Goal: Task Accomplishment & Management: Manage account settings

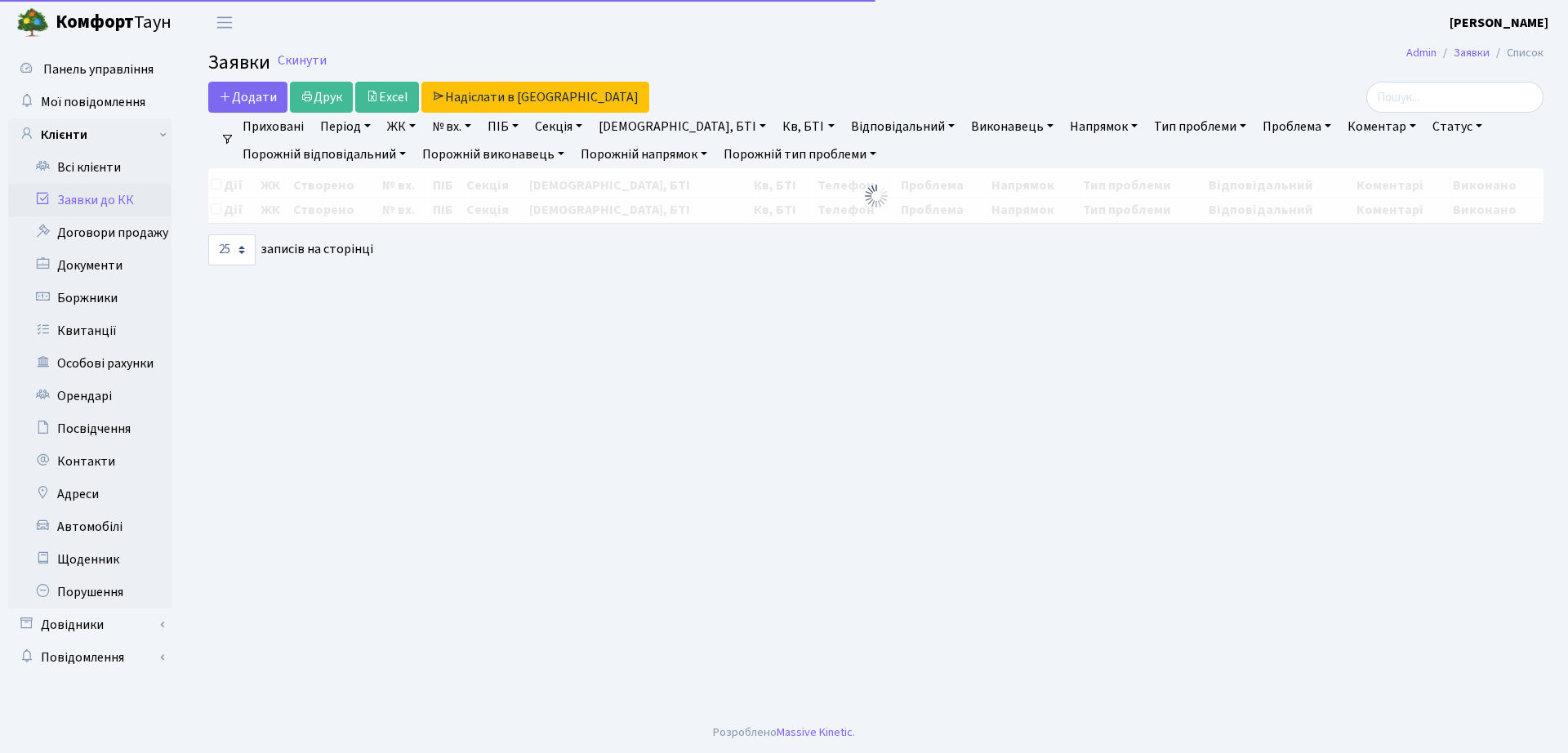
select select "25"
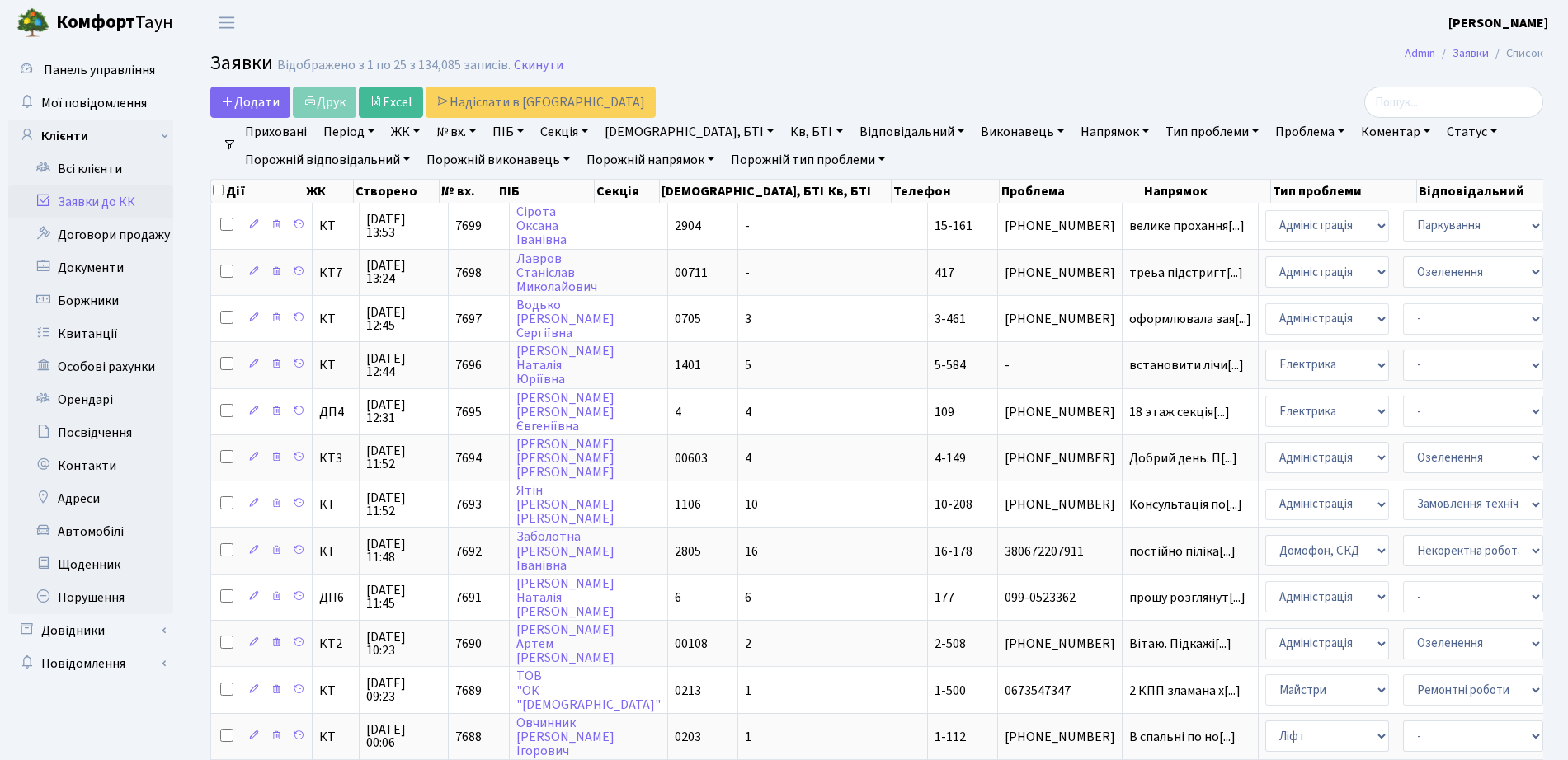
select select "25"
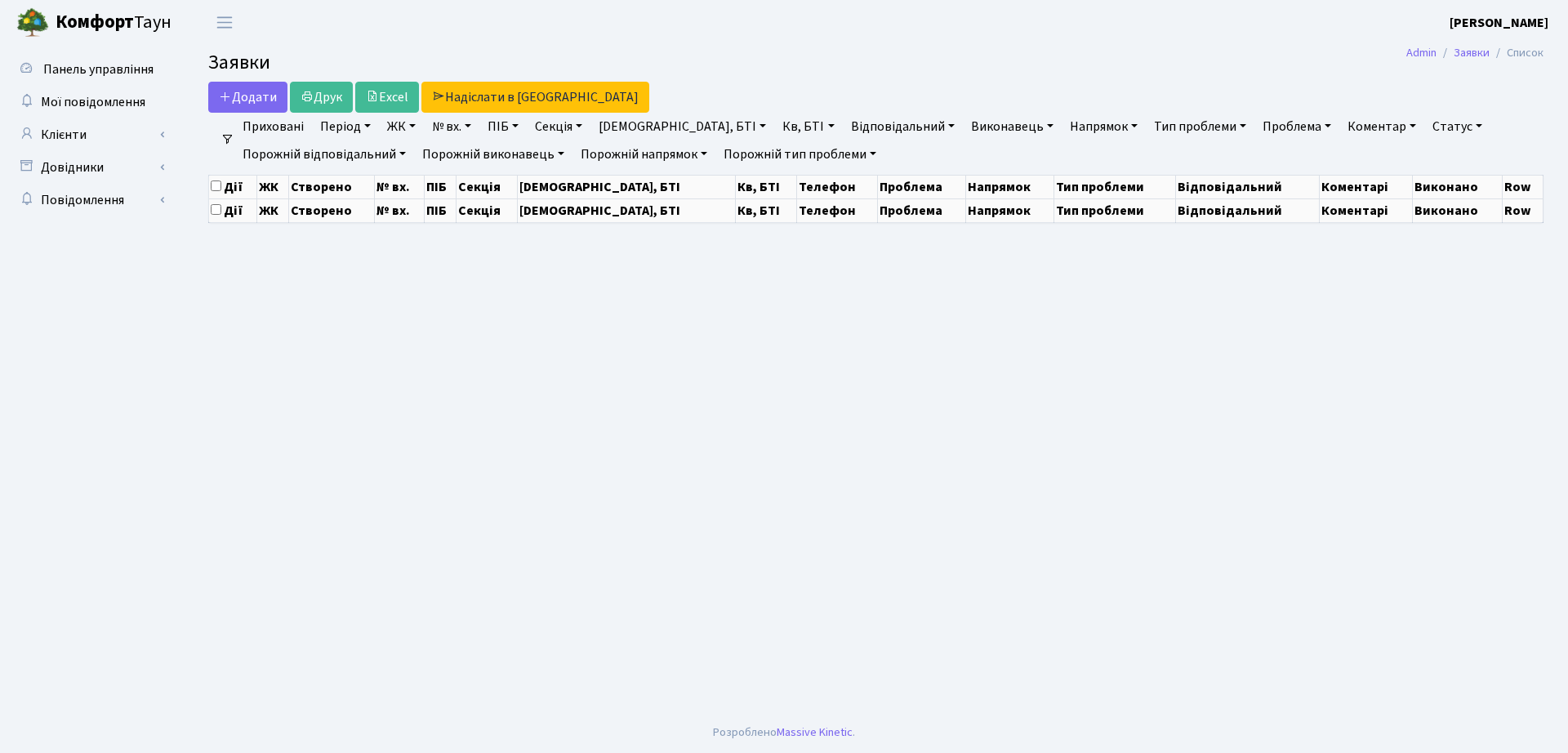
select select "25"
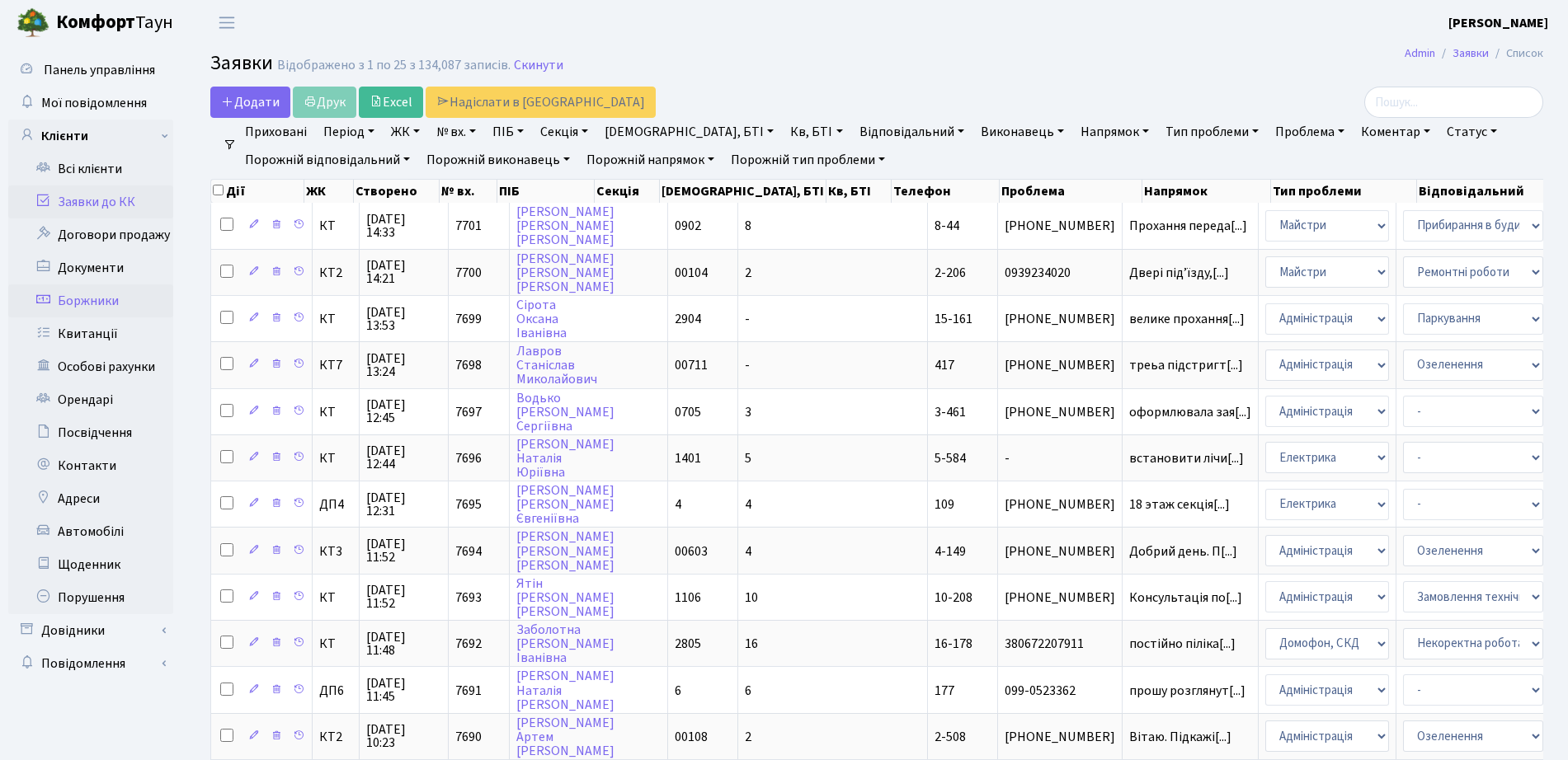
click at [63, 301] on link "Боржники" at bounding box center [91, 300] width 165 height 33
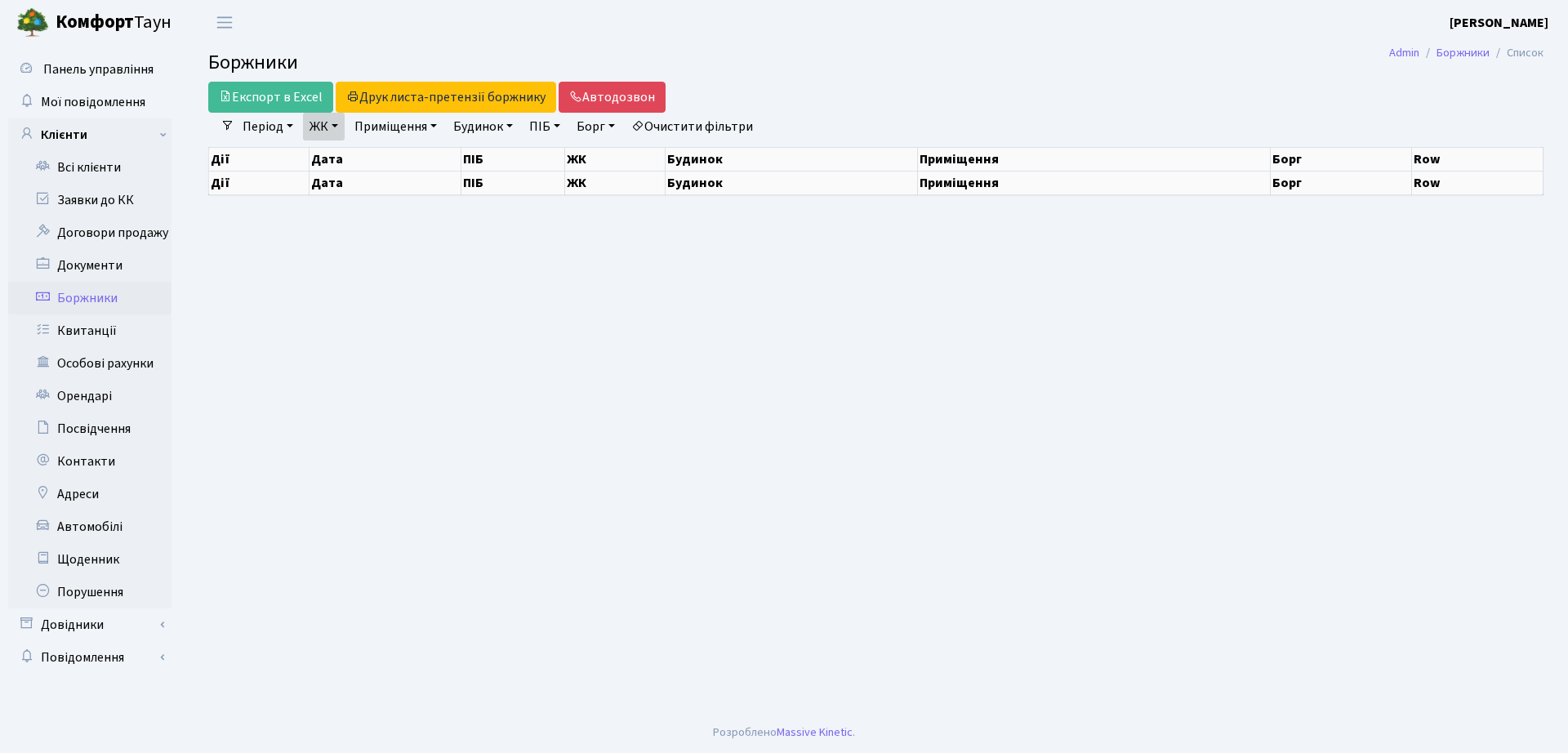
select select "25"
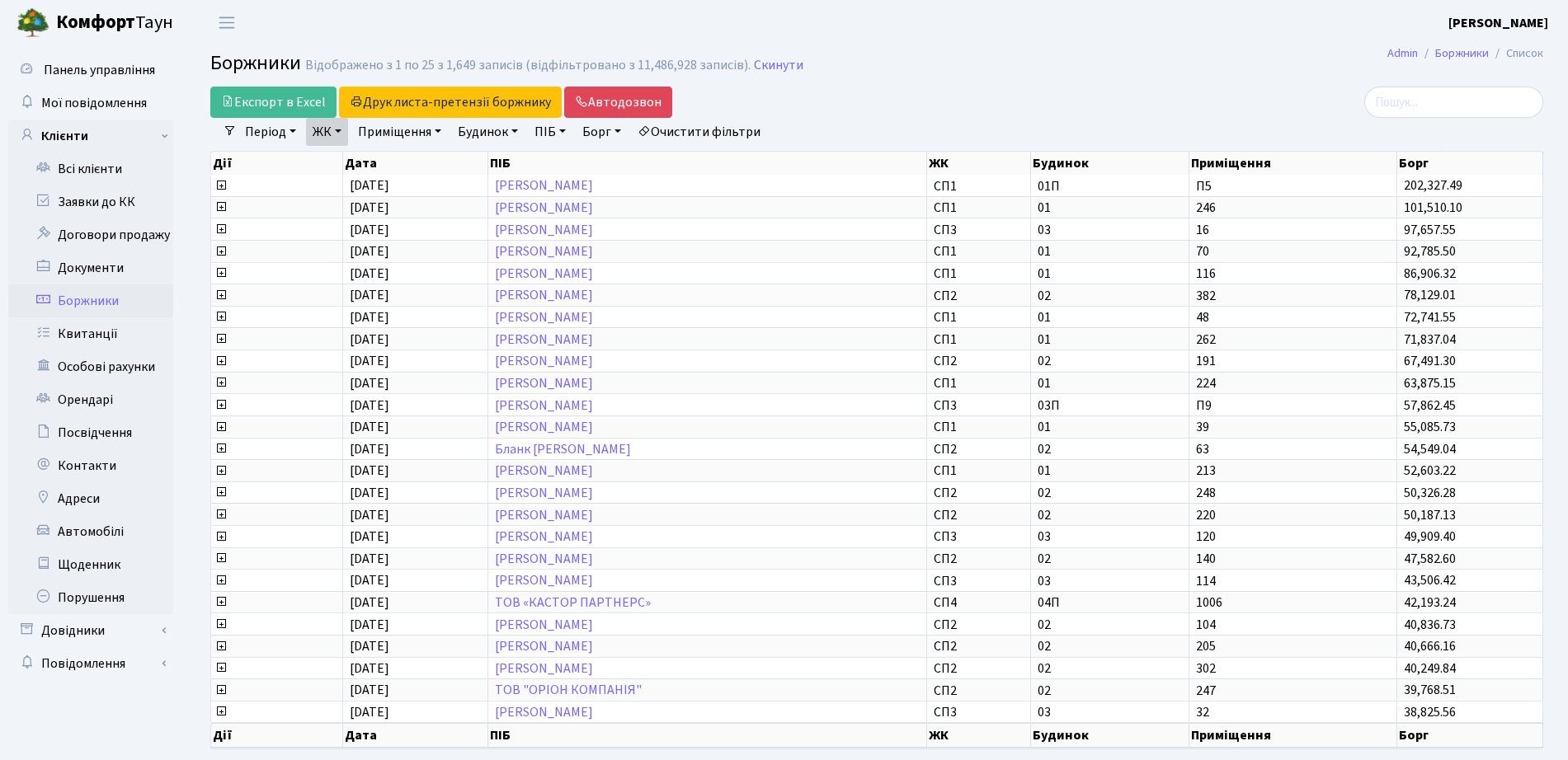
click at [716, 124] on link "Очистити фільтри" at bounding box center [699, 132] width 136 height 28
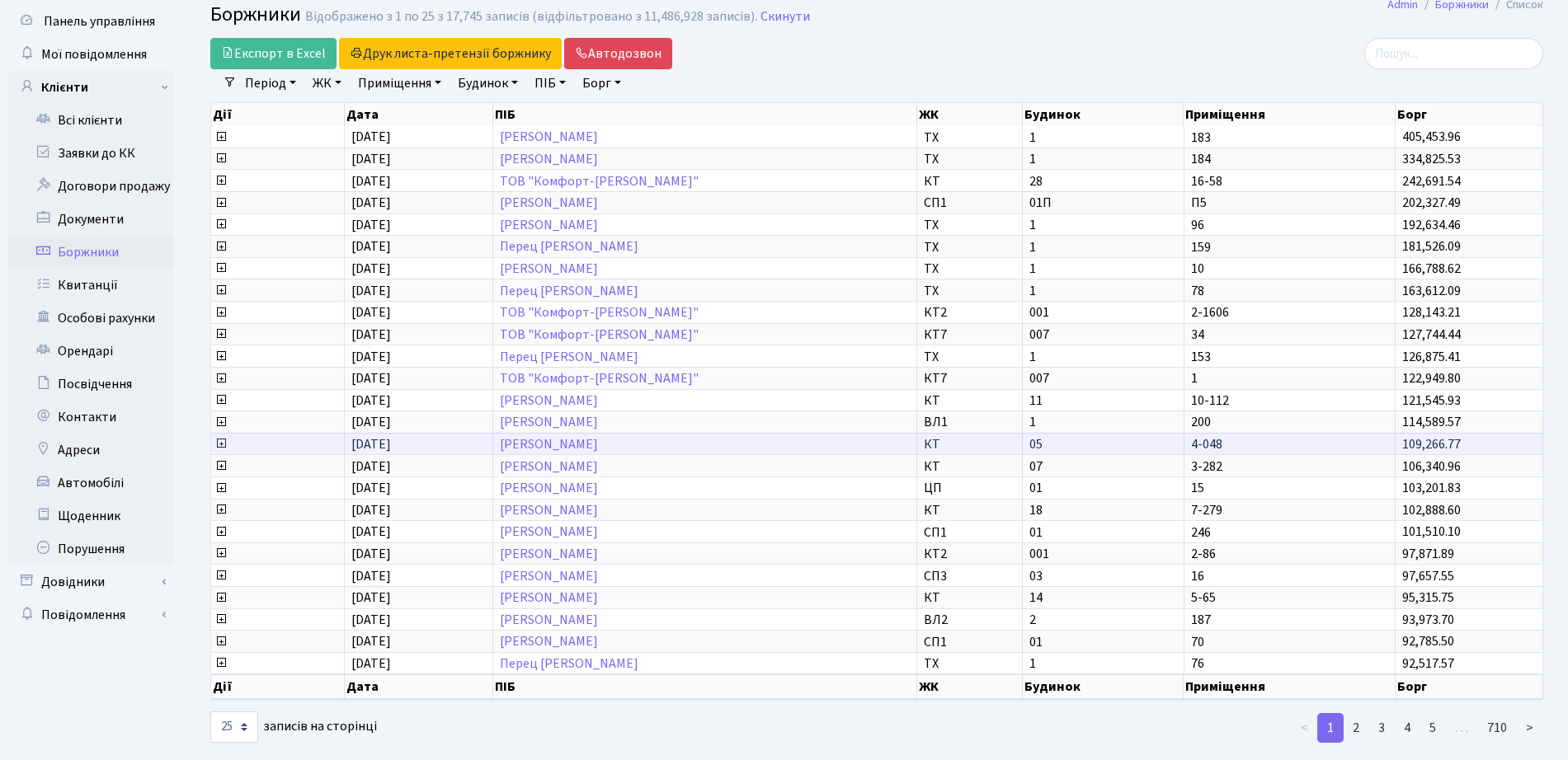
scroll to position [74, 0]
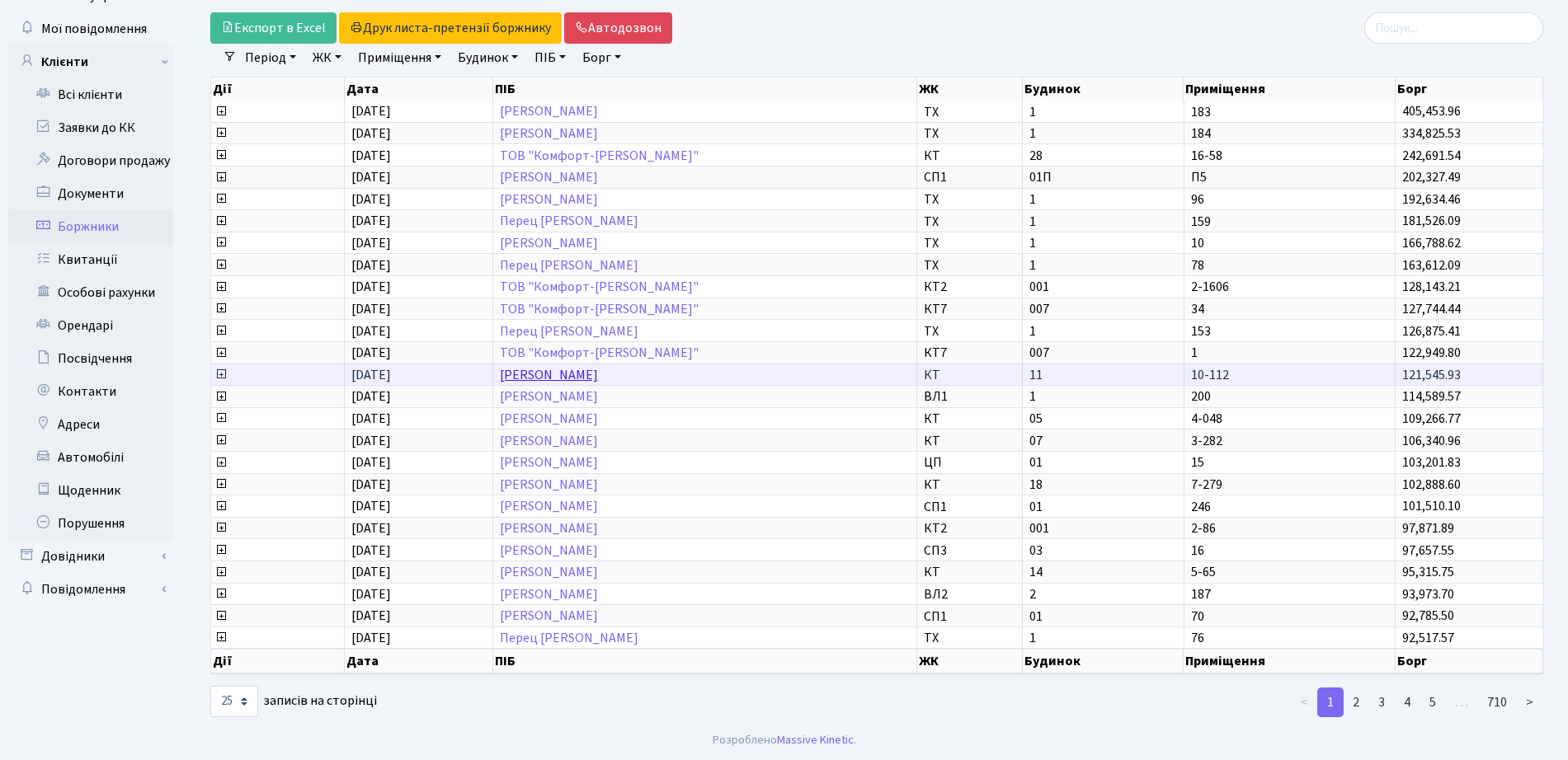
click at [542, 379] on link "[PERSON_NAME] [PERSON_NAME]" at bounding box center [549, 375] width 98 height 18
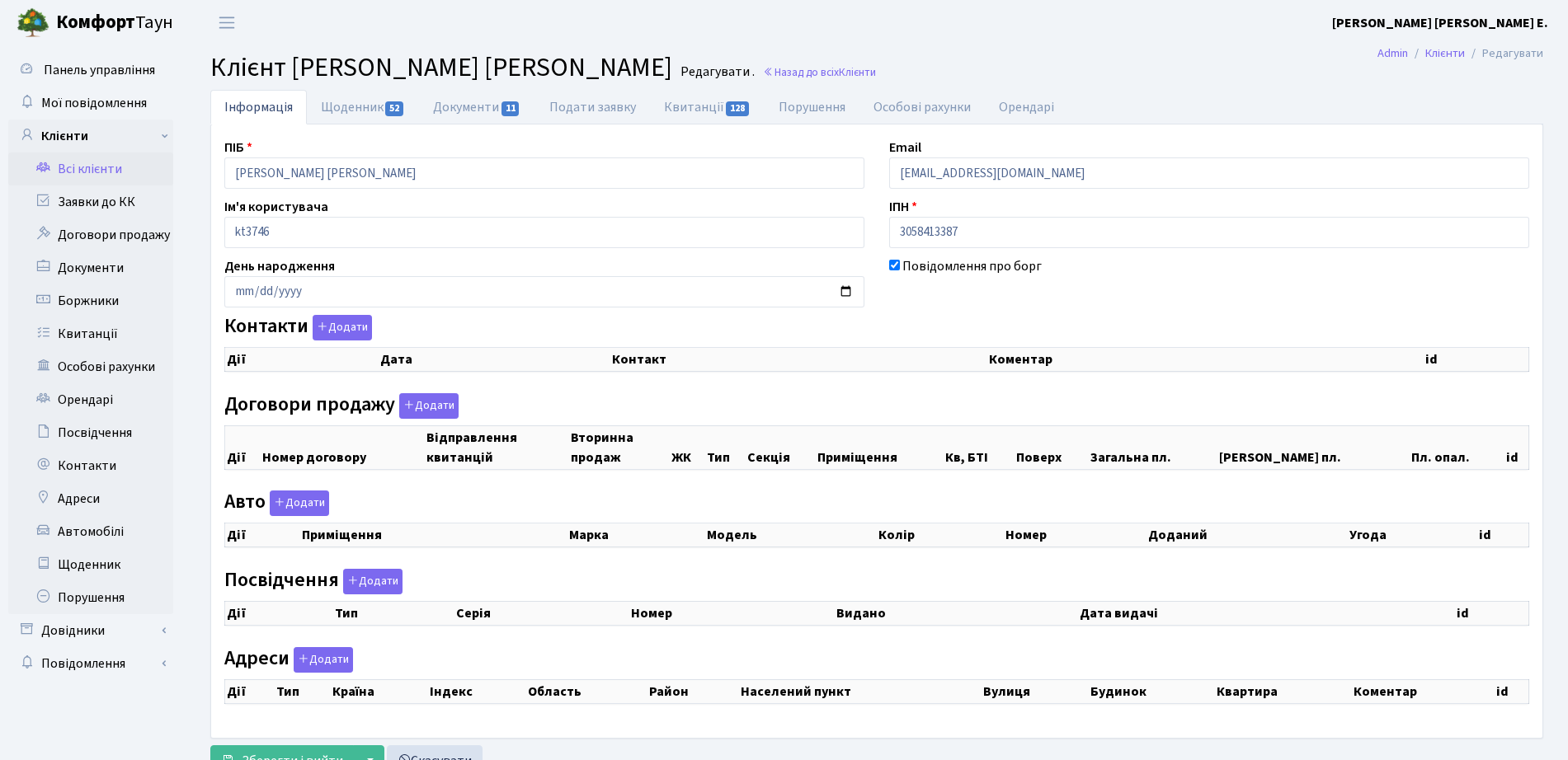
checkbox input "true"
select select "25"
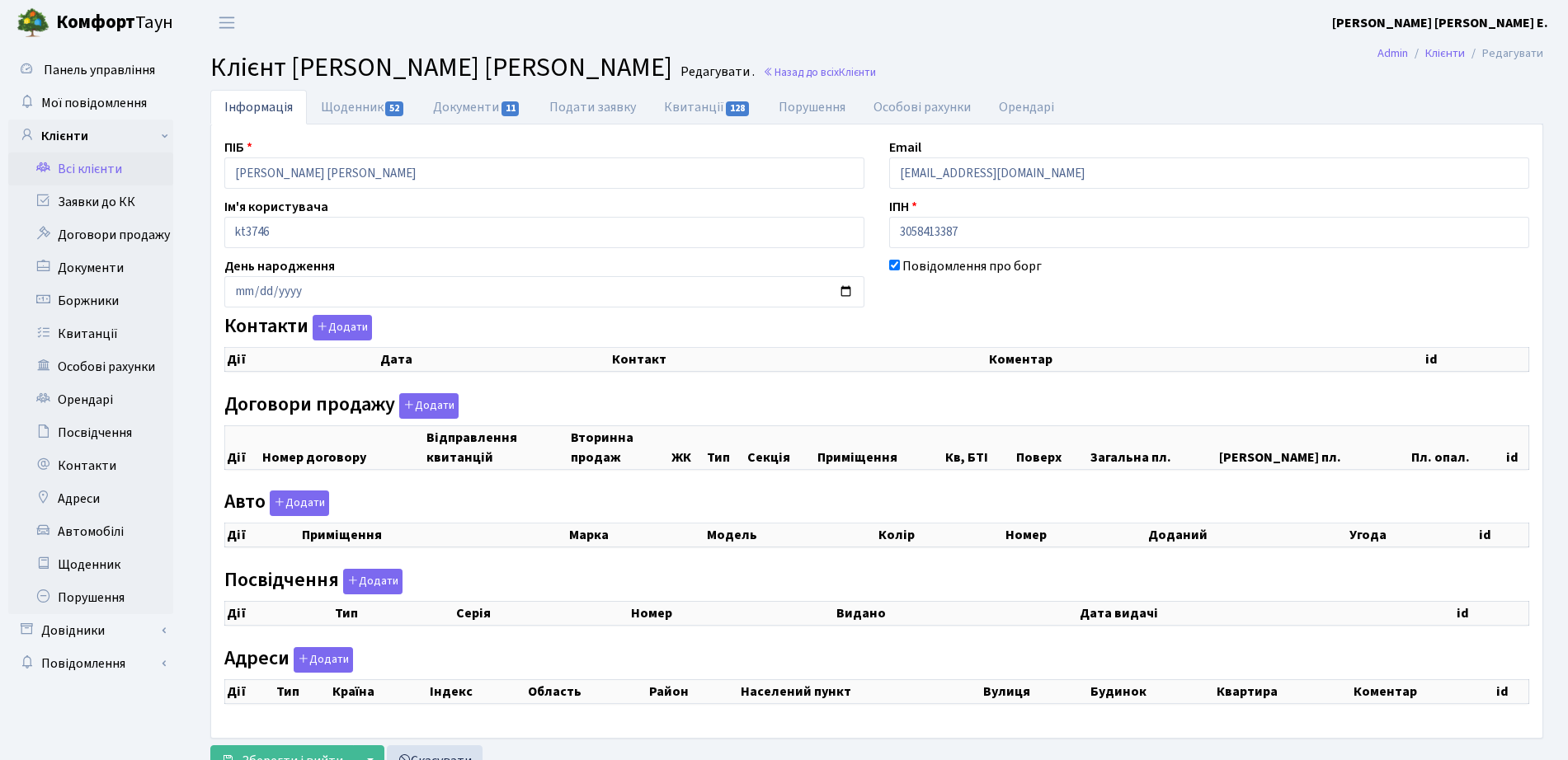
select select "25"
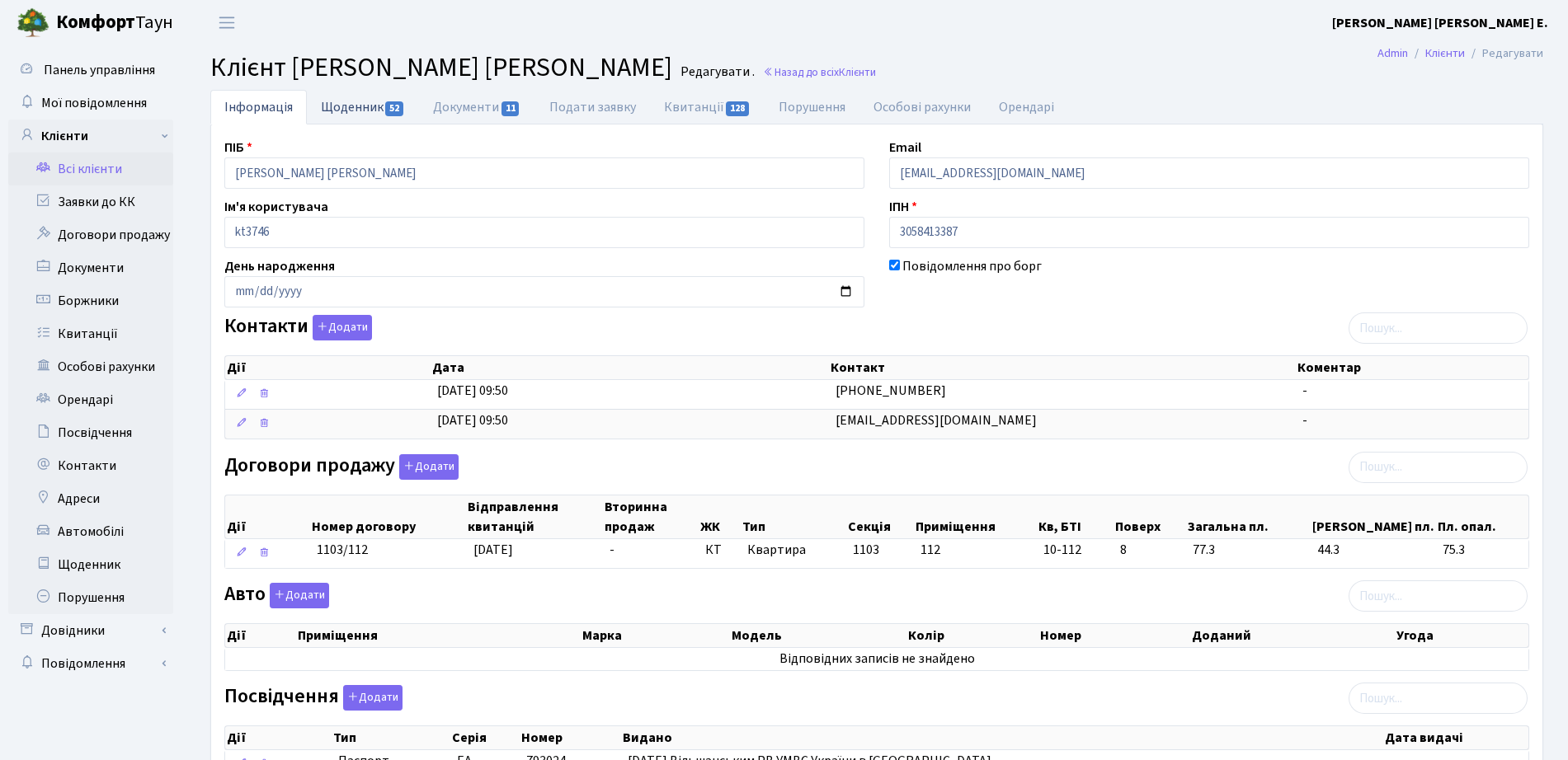
click at [319, 99] on link "Щоденник 52" at bounding box center [362, 106] width 112 height 33
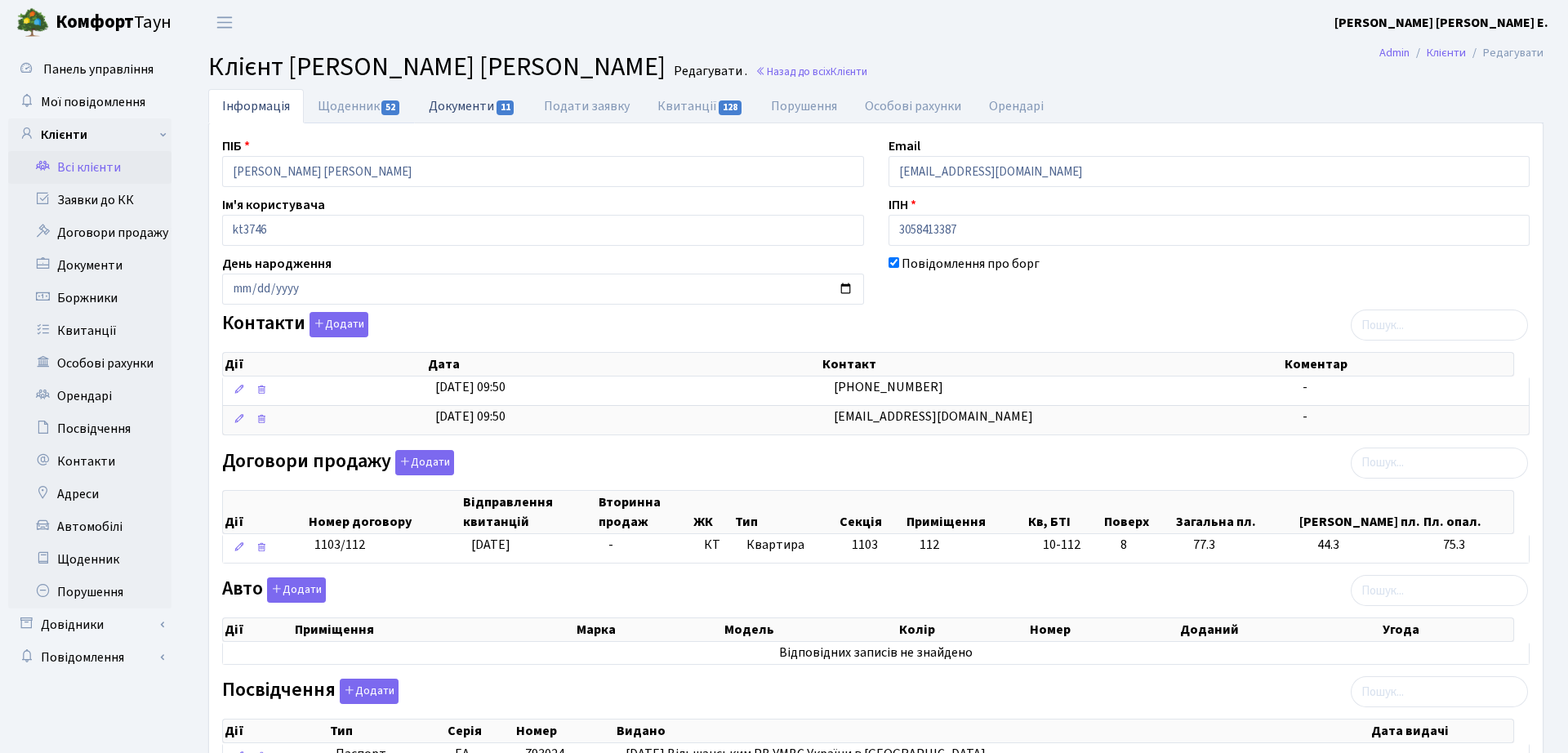
select select "25"
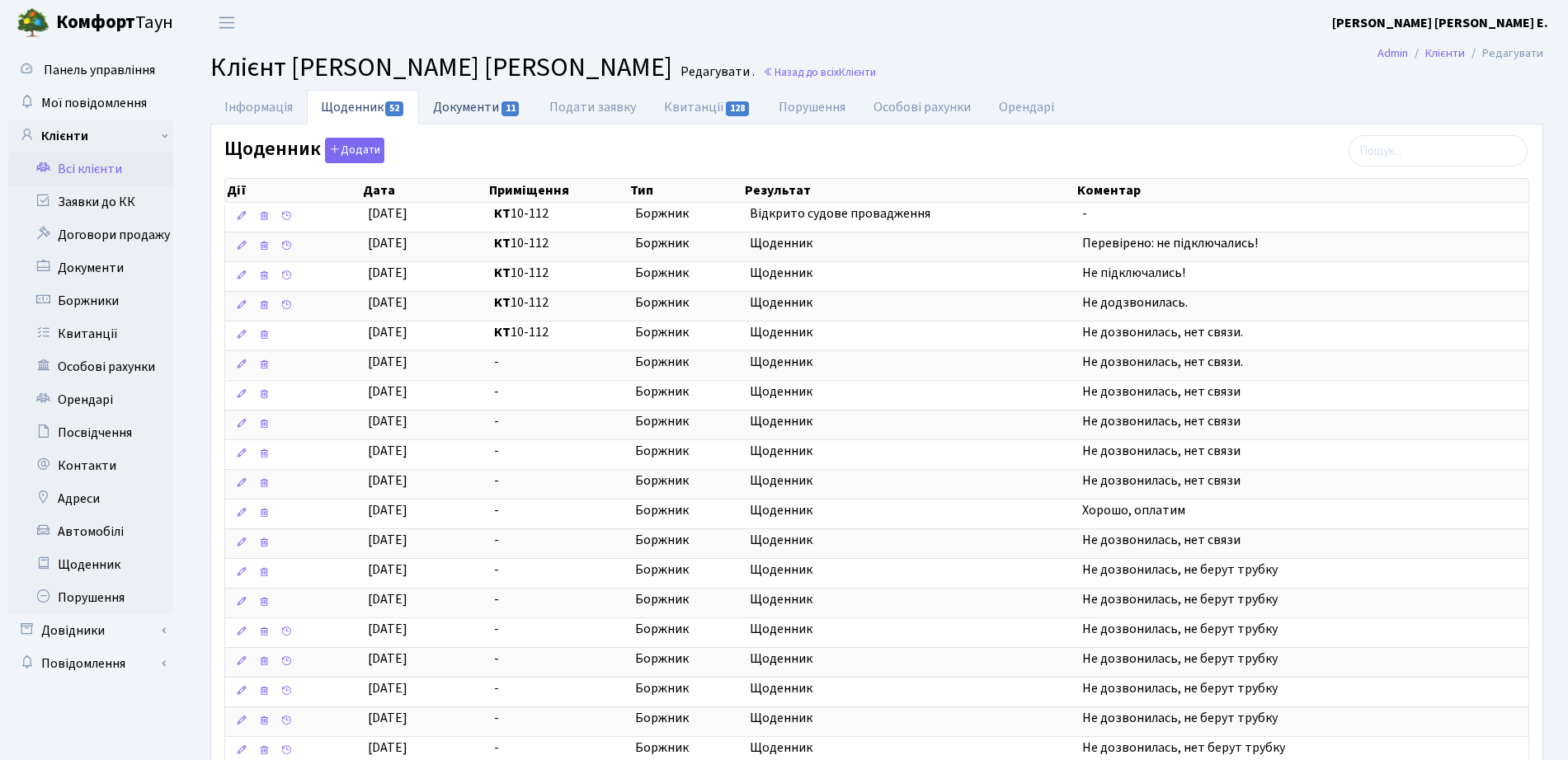
click at [509, 112] on span "11" at bounding box center [510, 108] width 18 height 15
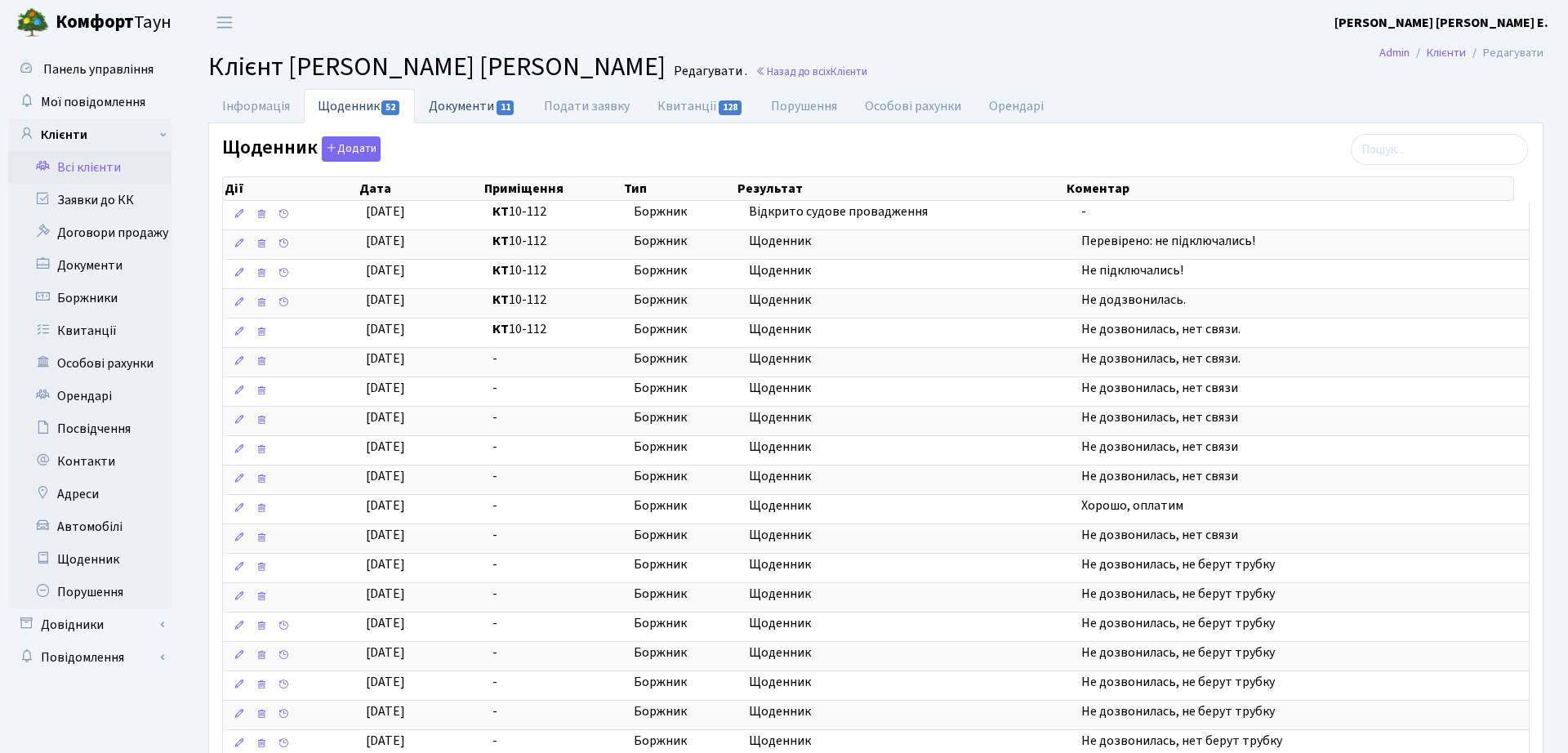
select select "25"
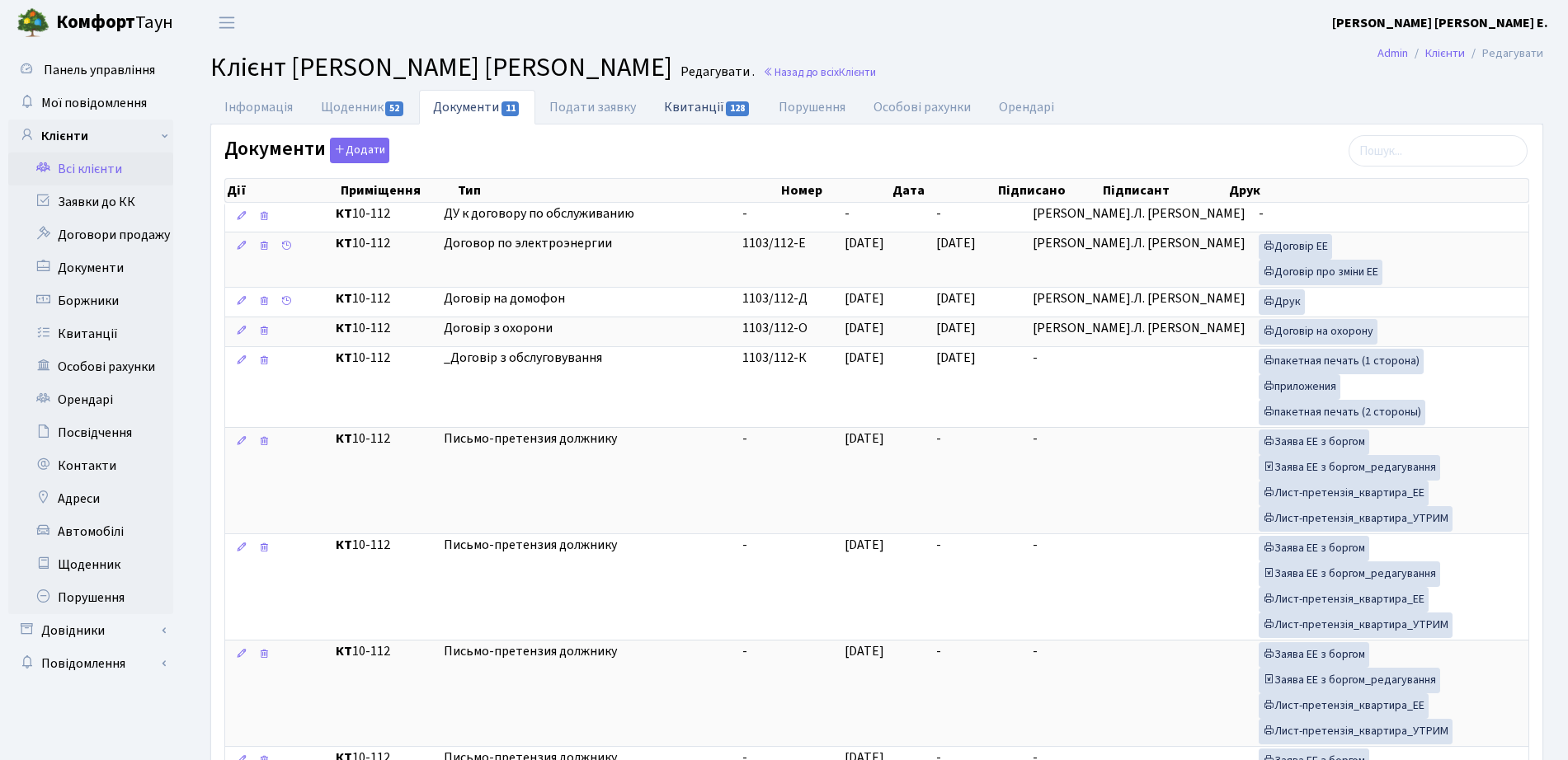
click at [680, 107] on link "Квитанції 128" at bounding box center [707, 106] width 115 height 33
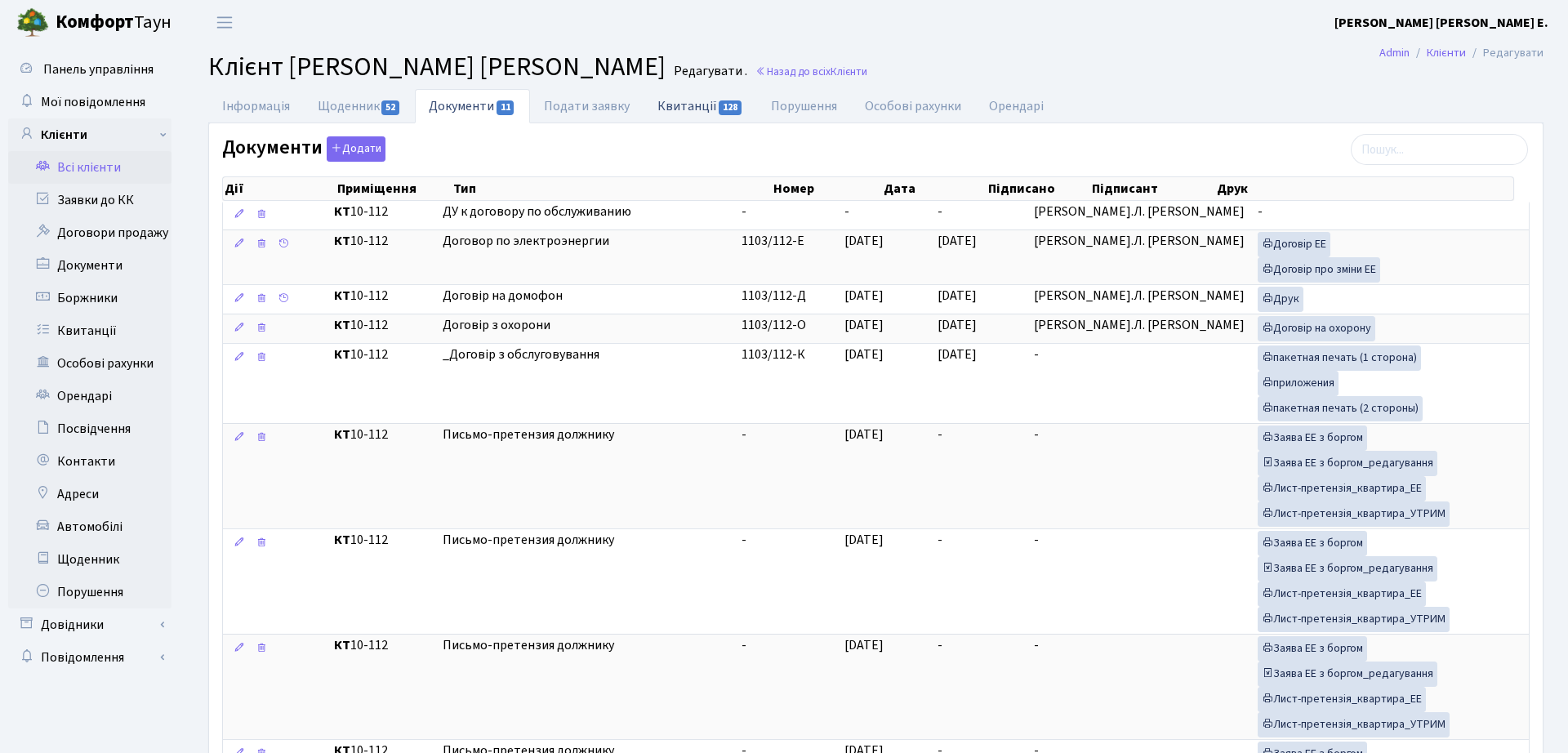
select select "25"
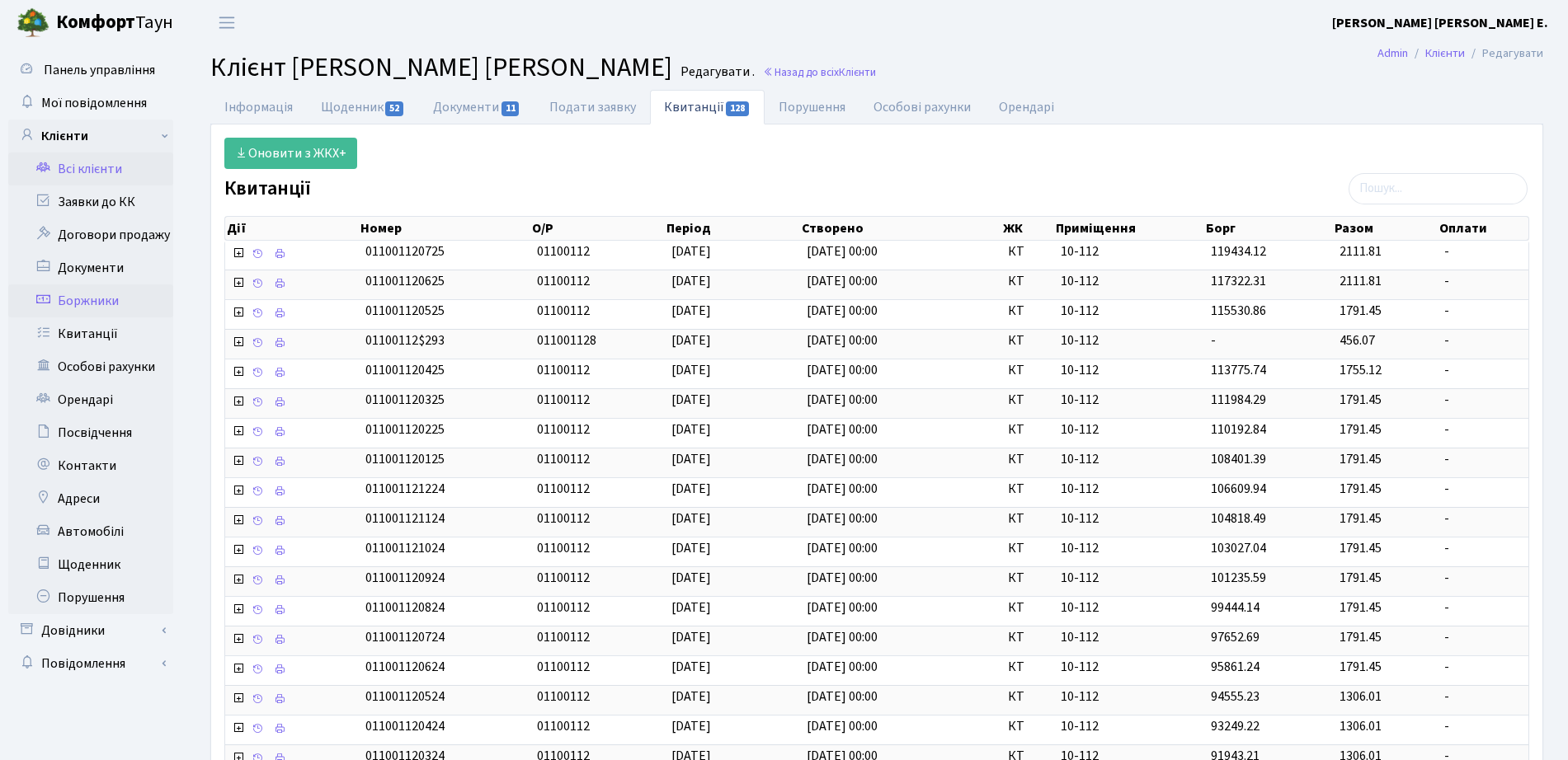
click at [96, 299] on link "Боржники" at bounding box center [91, 300] width 165 height 33
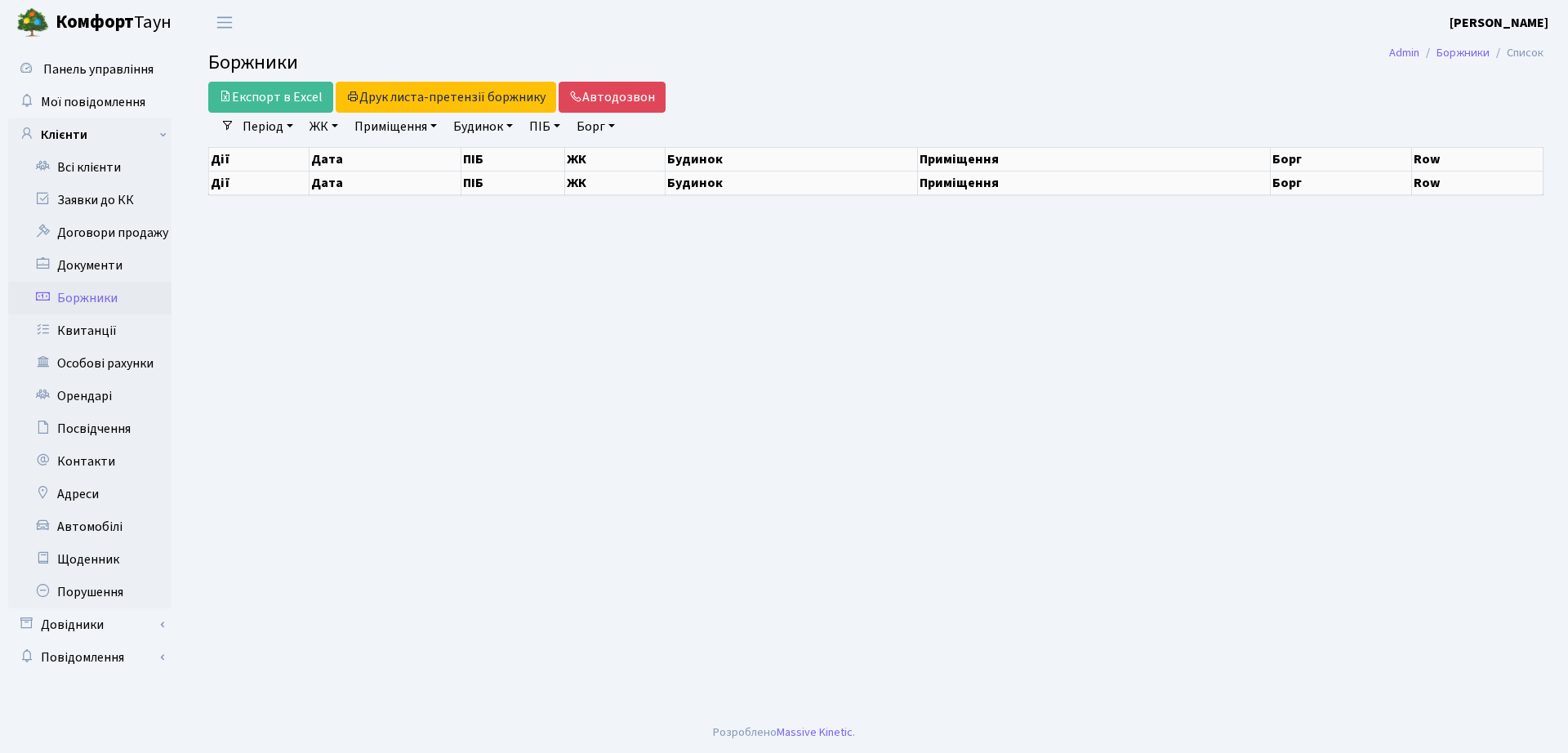
select select "25"
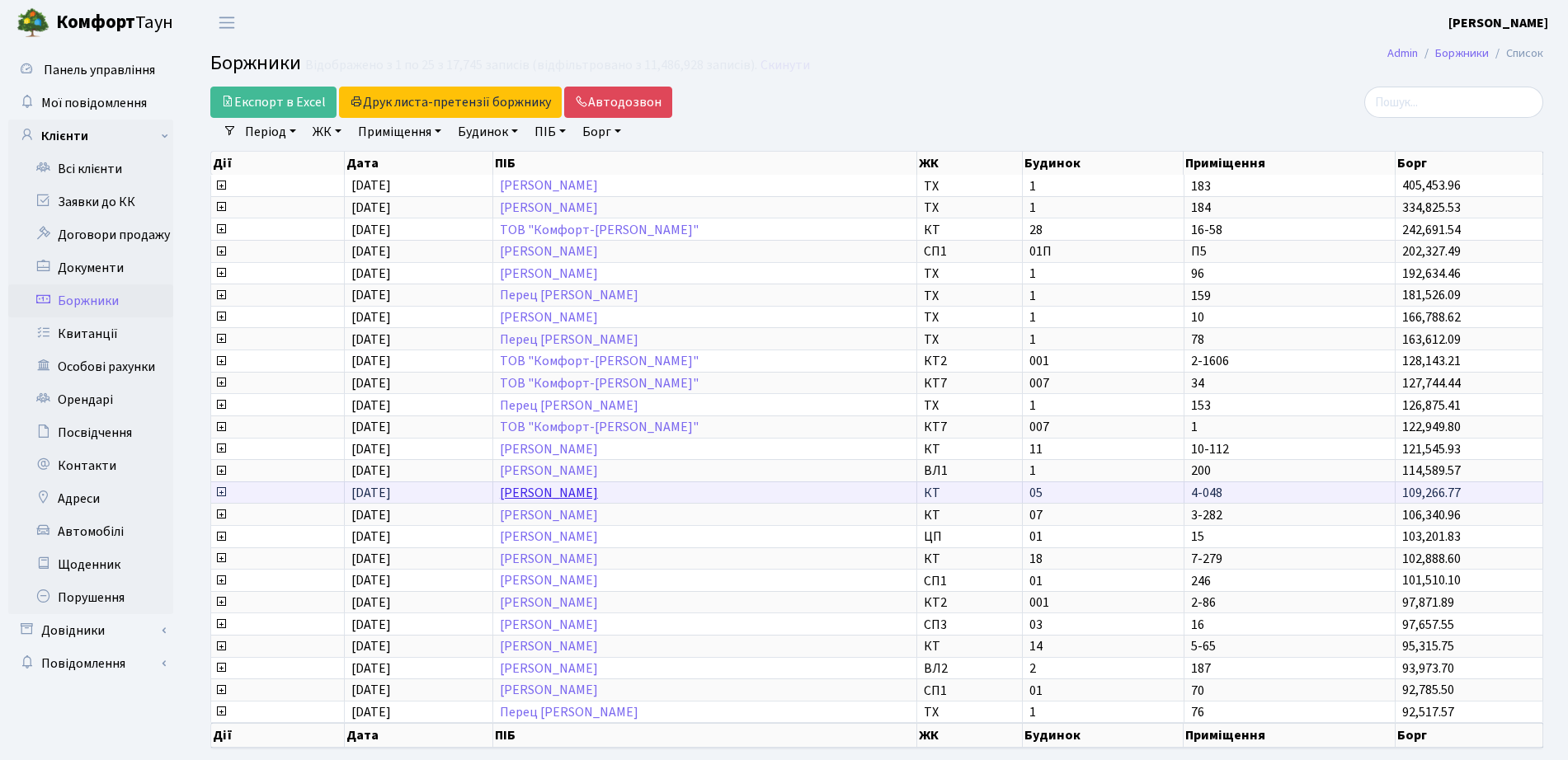
click at [598, 500] on link "[PERSON_NAME]" at bounding box center [549, 492] width 98 height 18
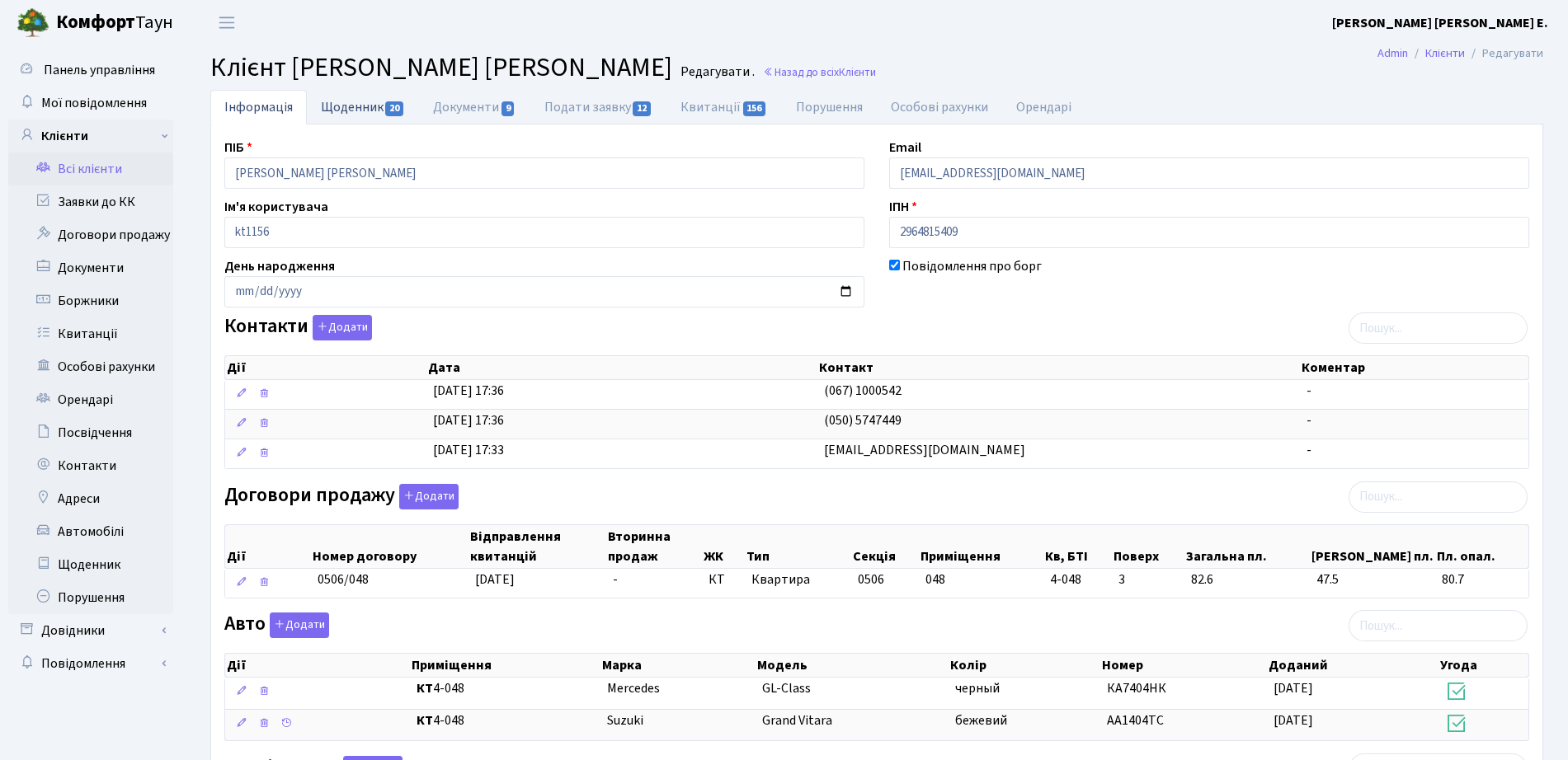
click at [339, 116] on link "Щоденник 20" at bounding box center [362, 106] width 112 height 33
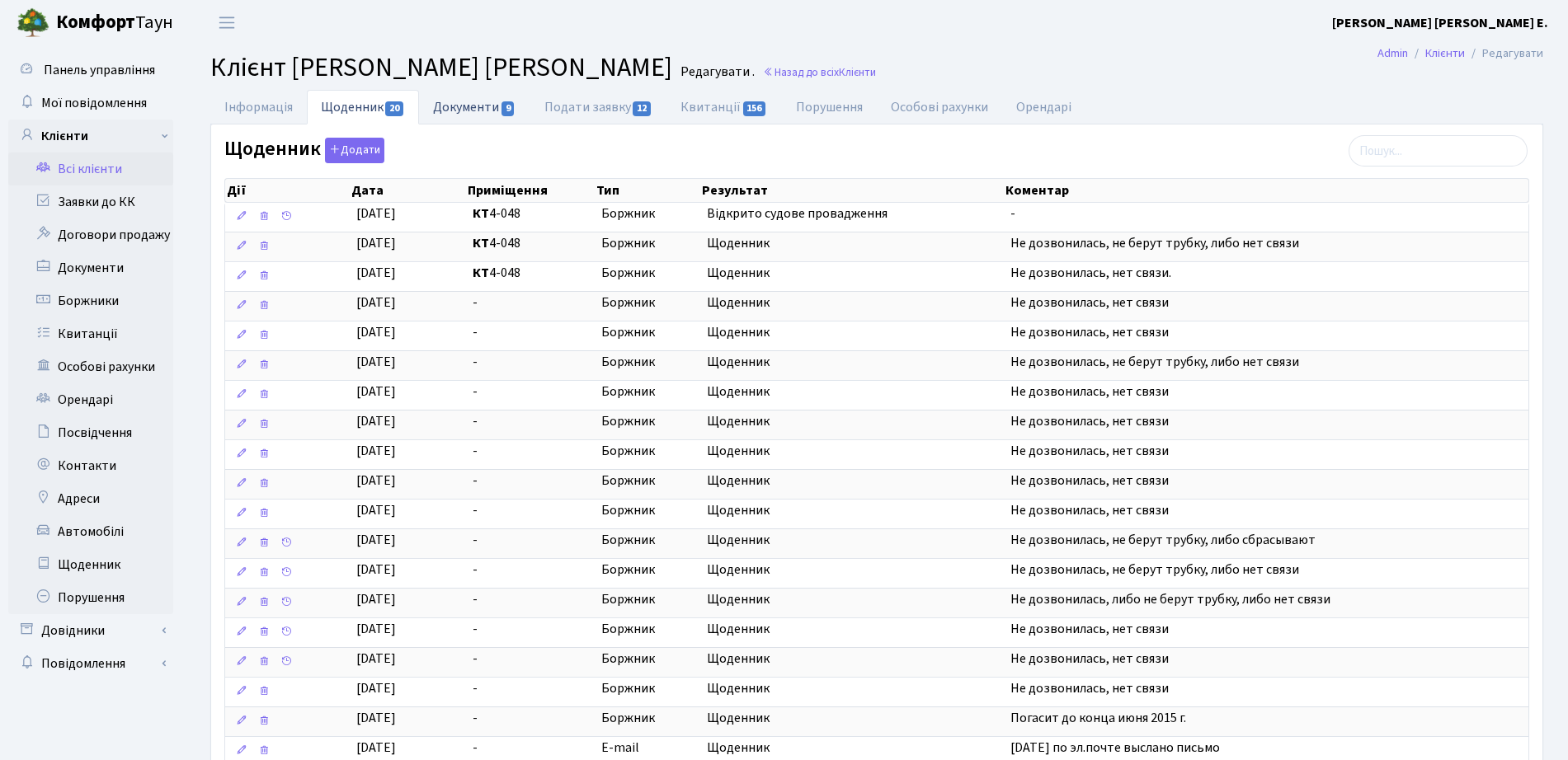
click at [421, 94] on link "Документи 9" at bounding box center [474, 106] width 110 height 33
select select "25"
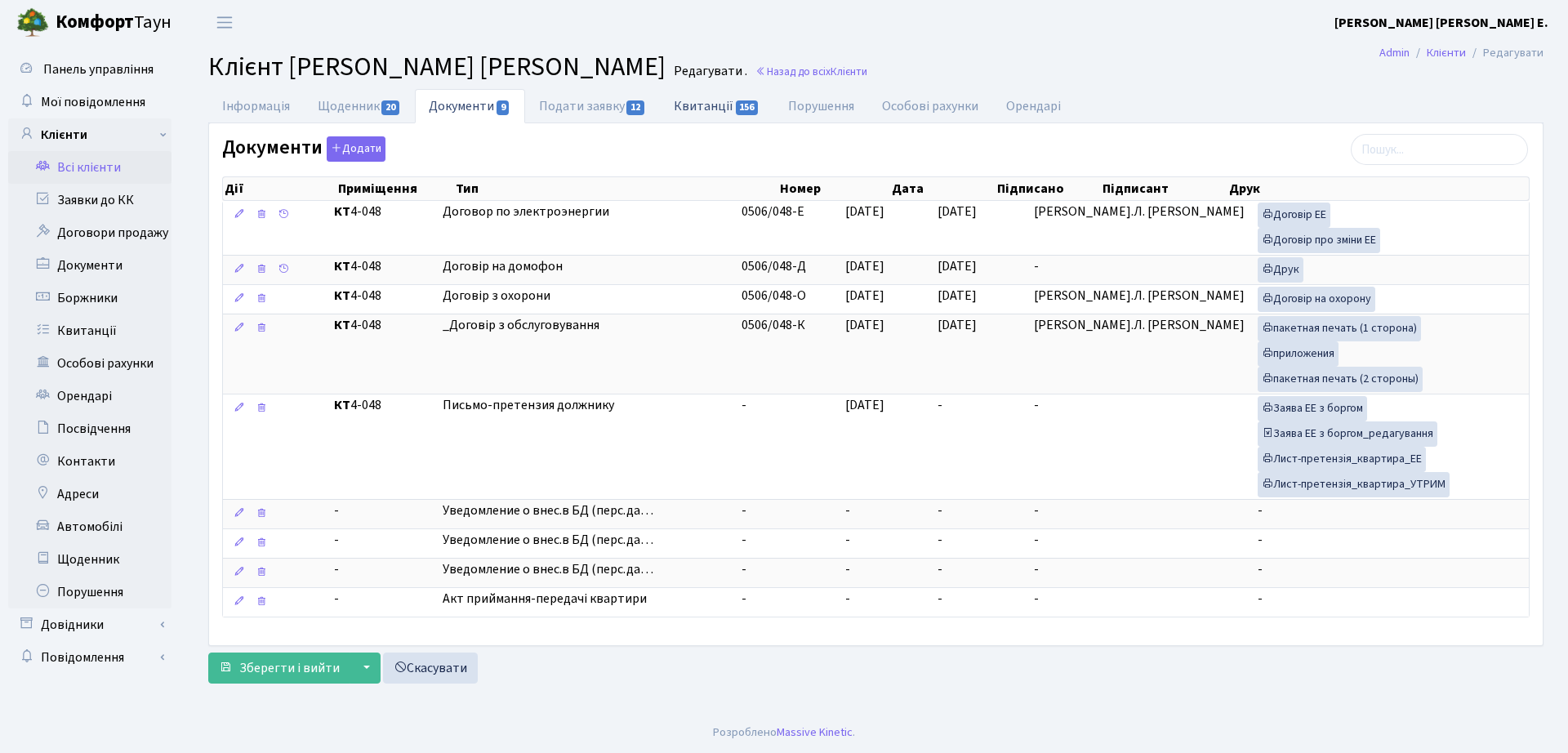
click at [701, 108] on link "Квитанції 156" at bounding box center [717, 105] width 114 height 33
select select "25"
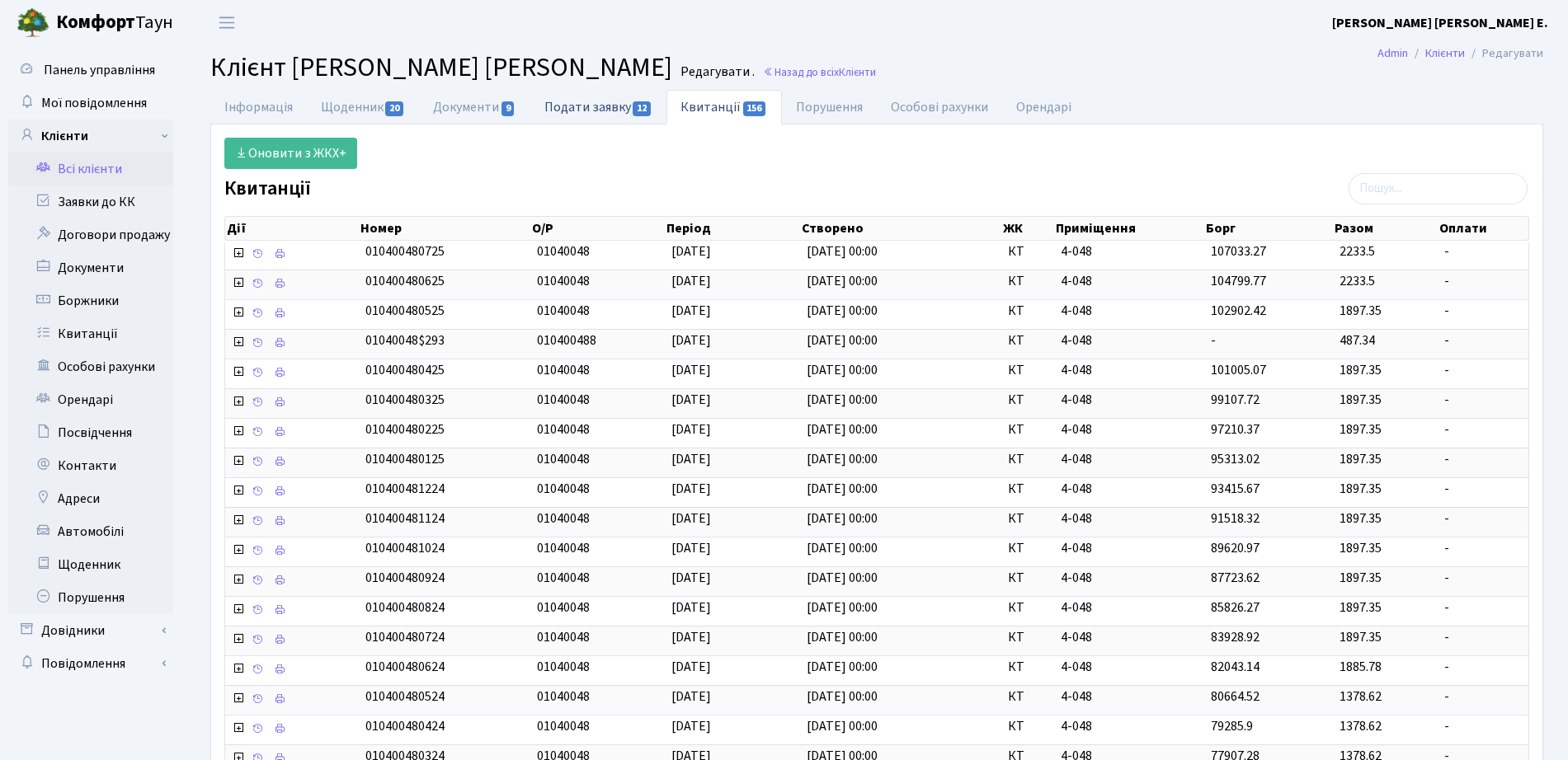
click at [587, 116] on link "Подати заявку 12" at bounding box center [598, 106] width 136 height 33
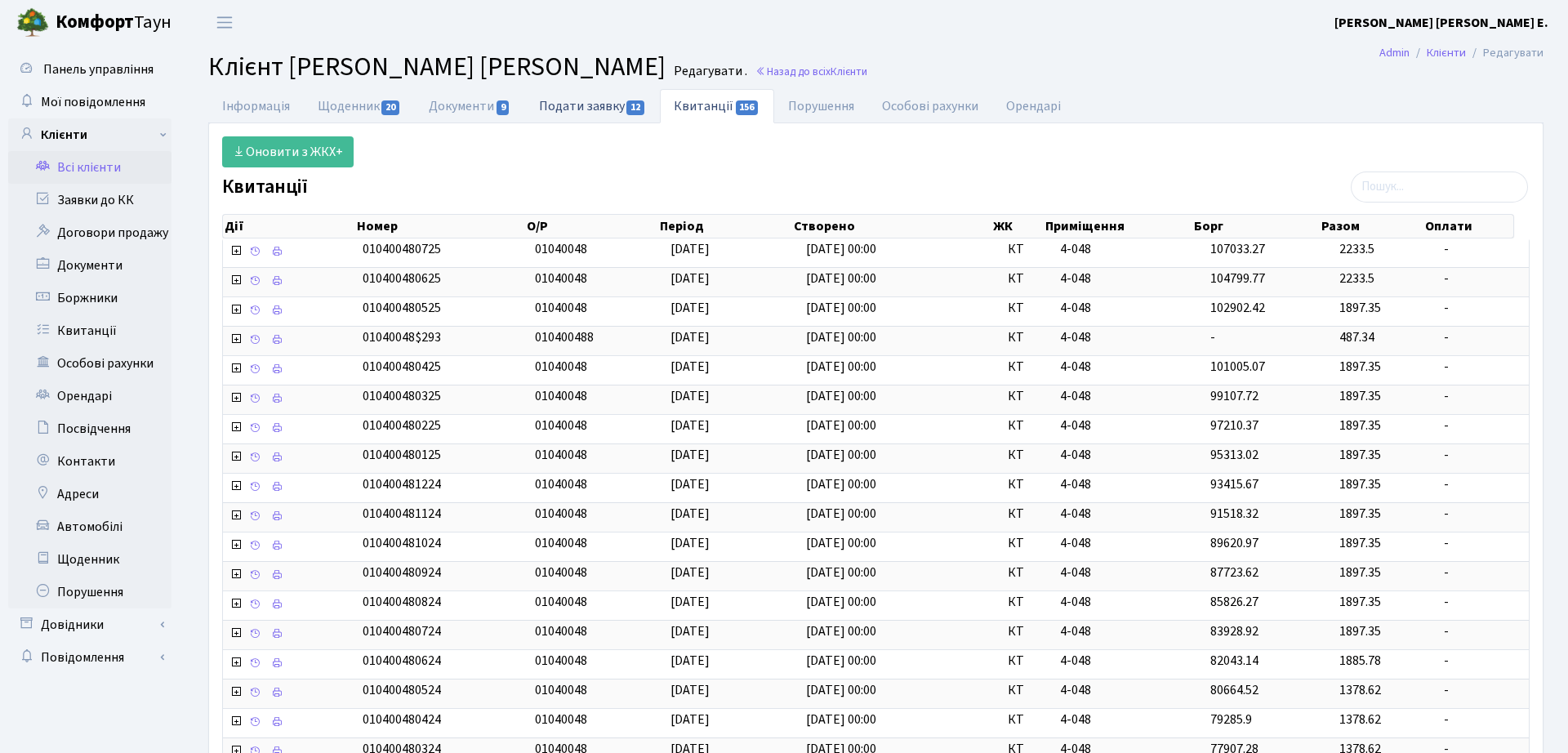
select select "25"
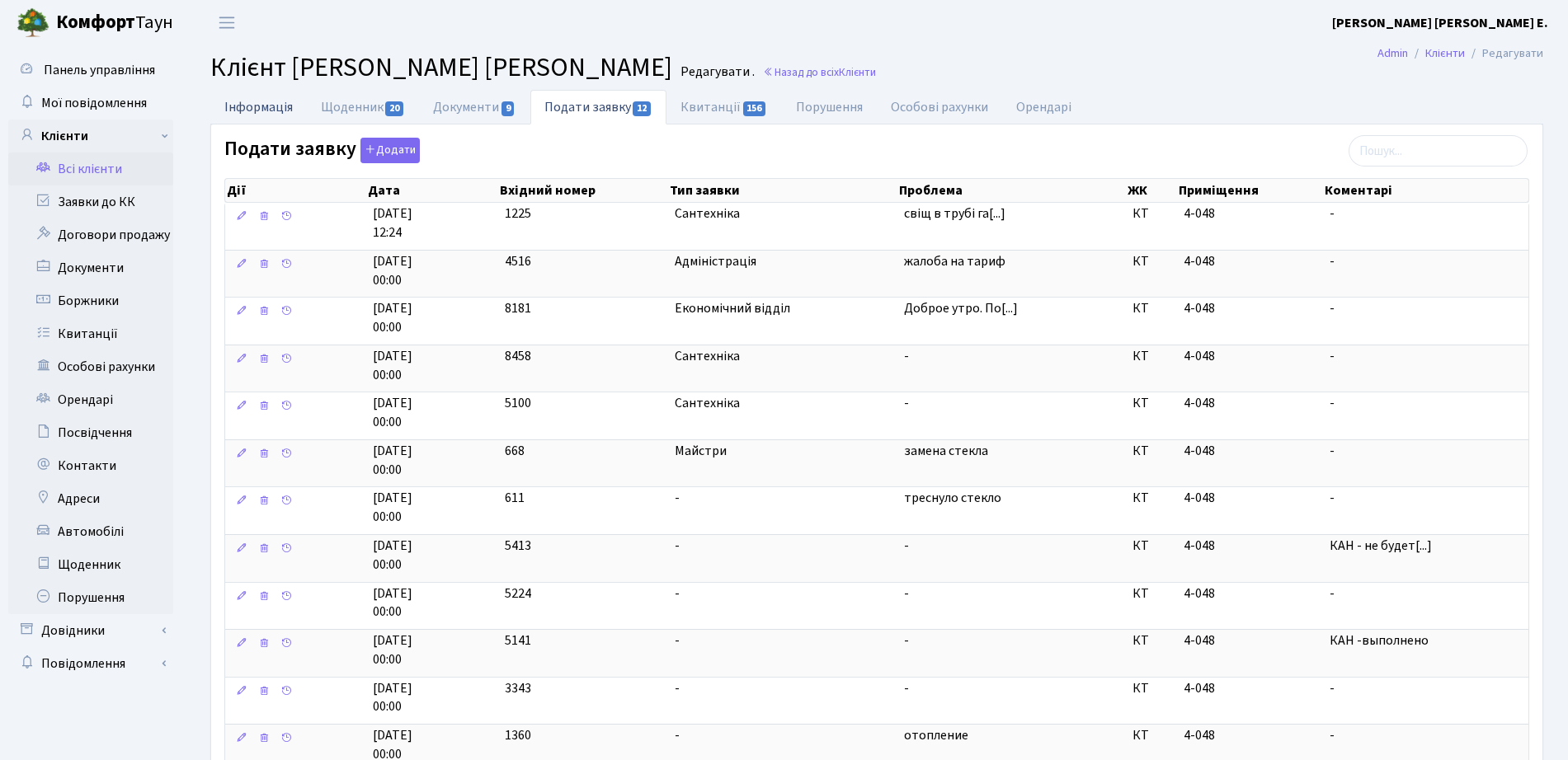
click at [256, 117] on link "Інформація" at bounding box center [259, 106] width 97 height 33
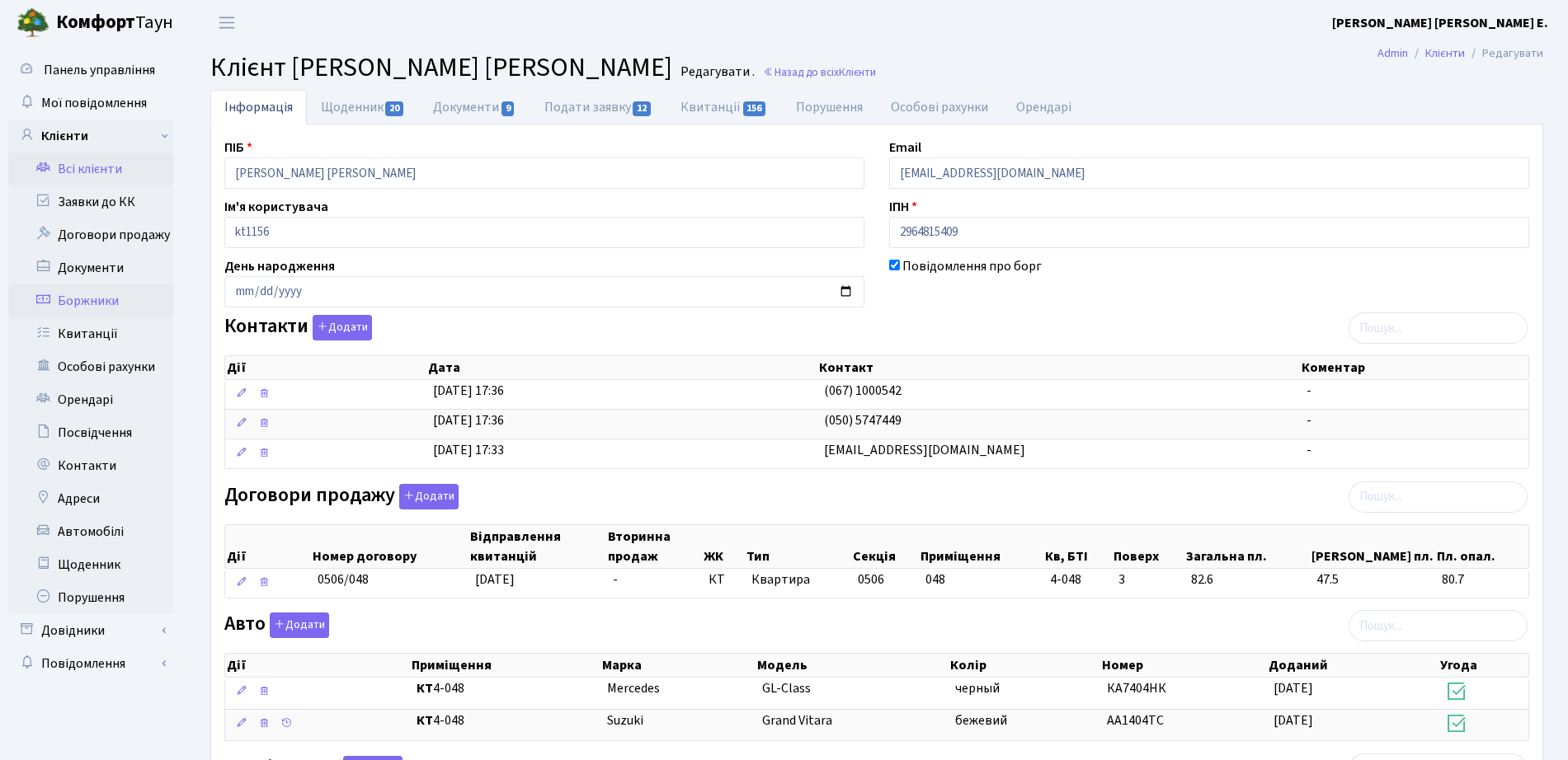
click at [107, 306] on link "Боржники" at bounding box center [91, 300] width 165 height 33
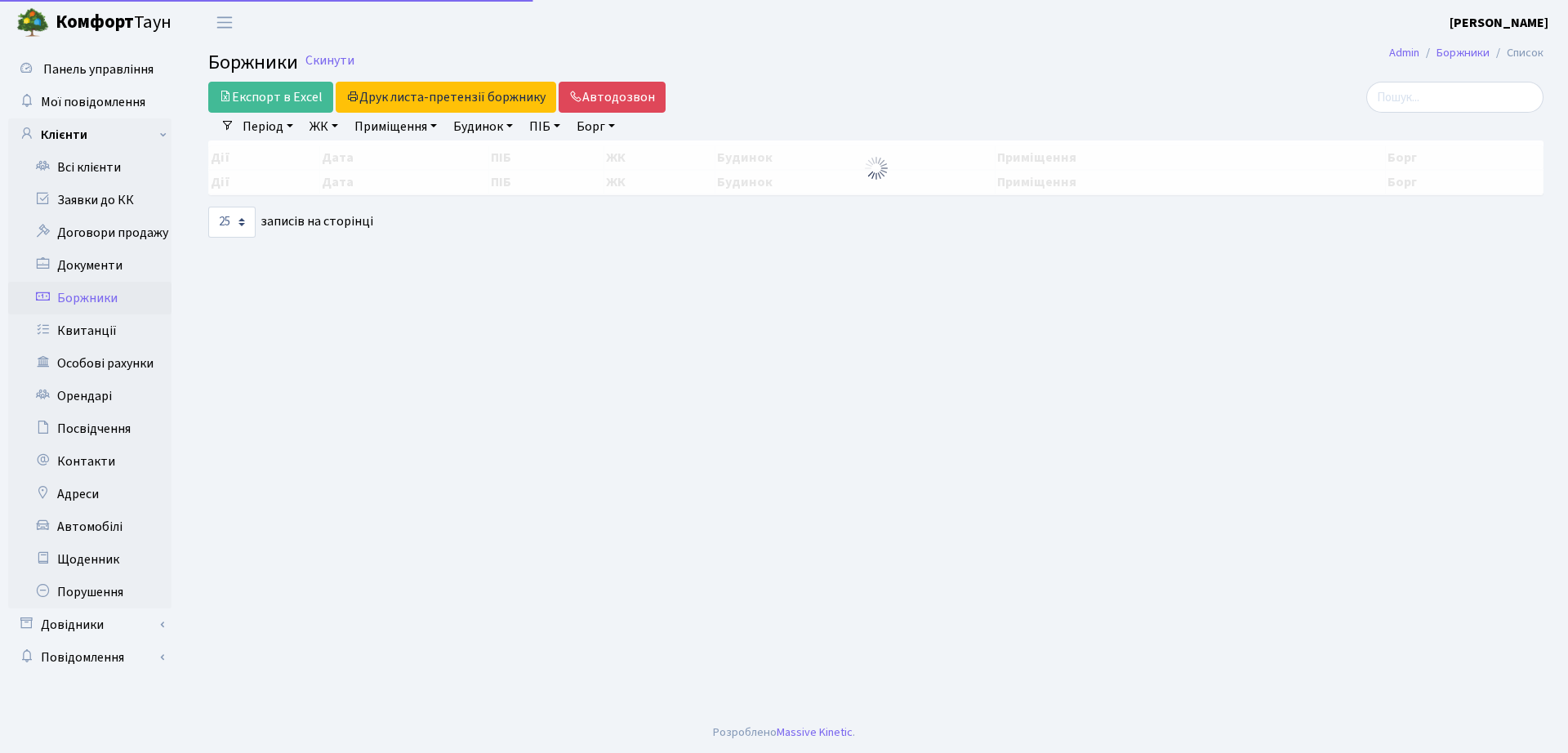
select select "25"
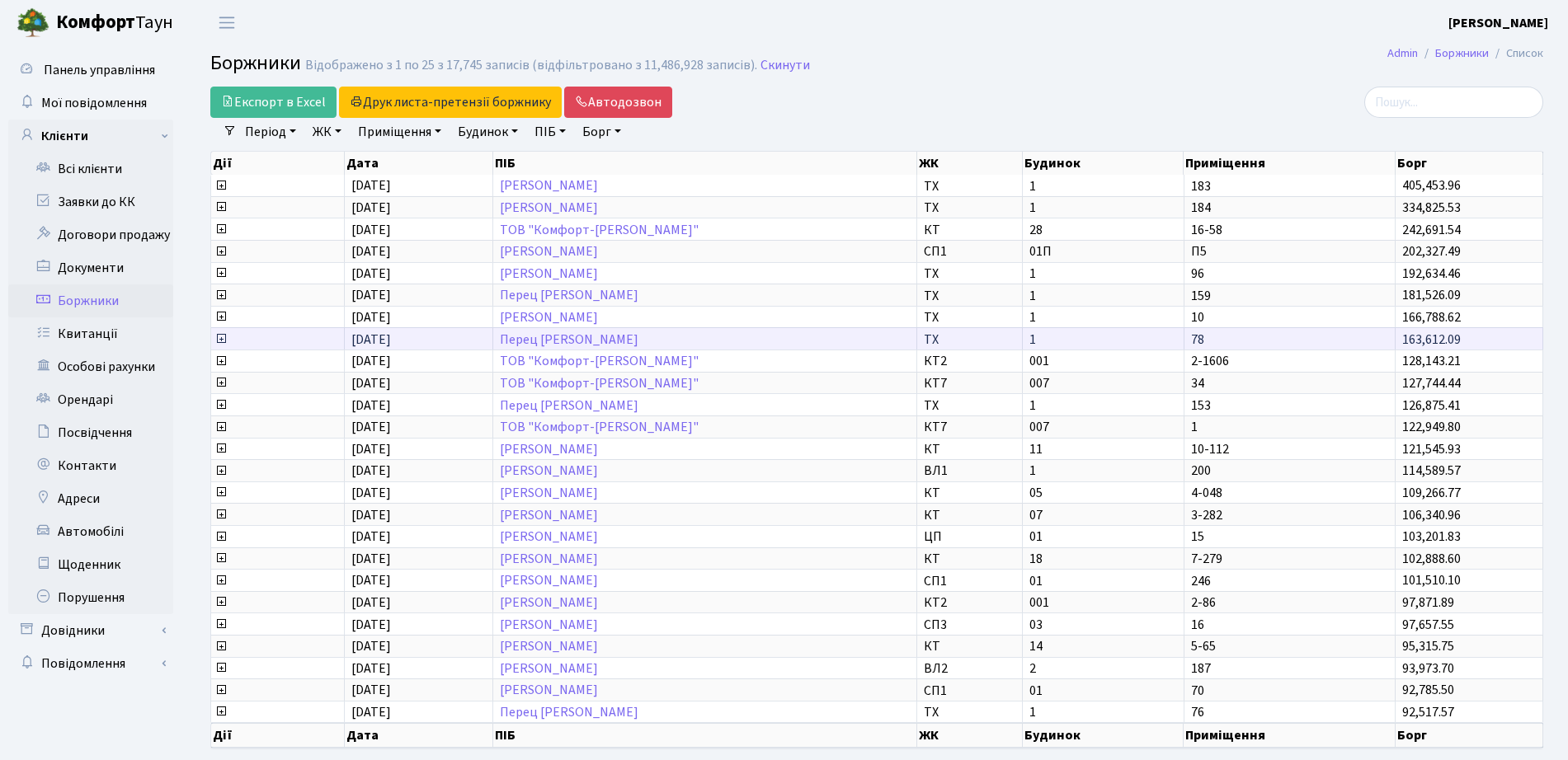
scroll to position [74, 0]
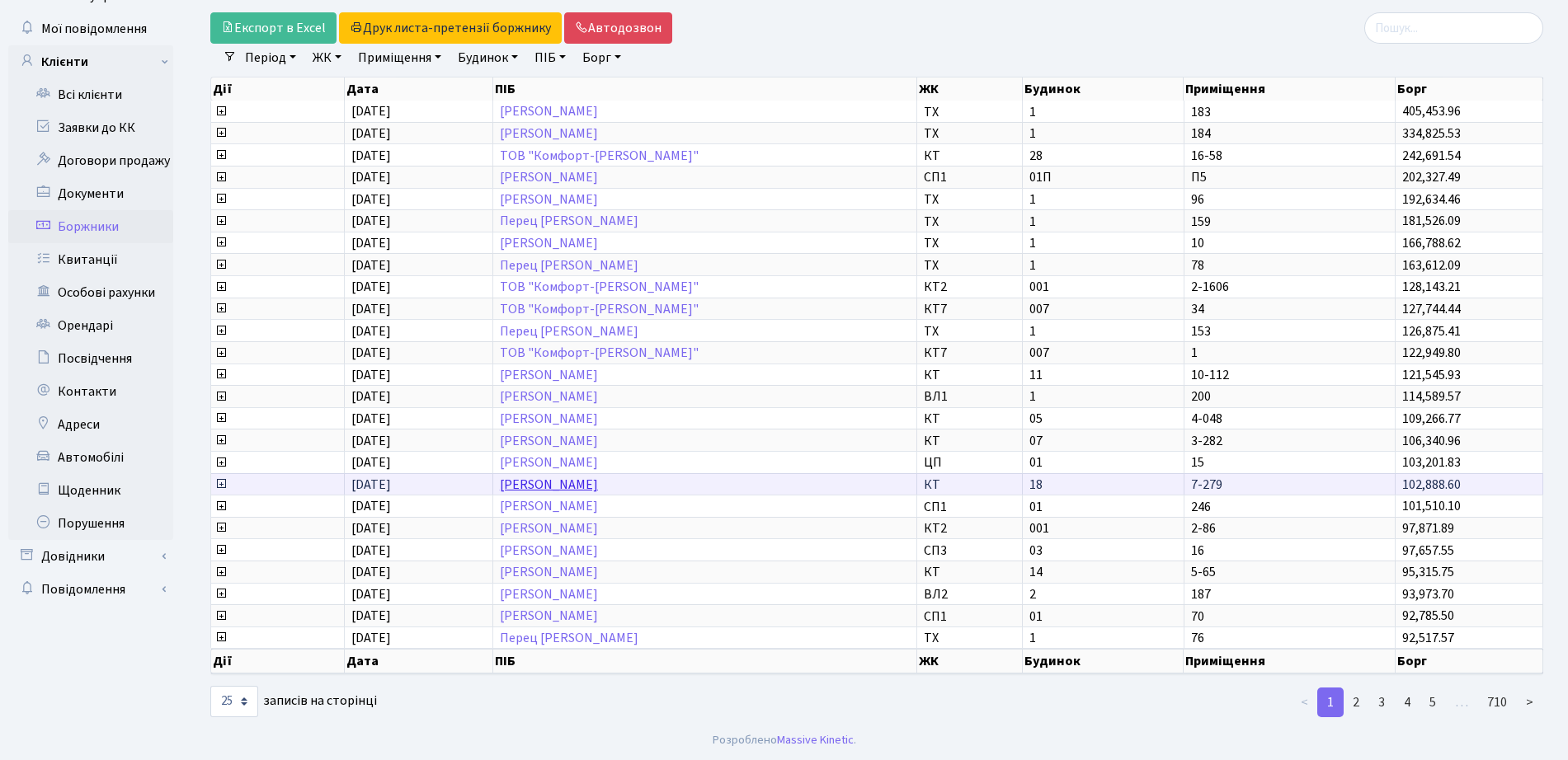
click at [560, 488] on link "Кожушко Надія Іванівна" at bounding box center [549, 484] width 98 height 18
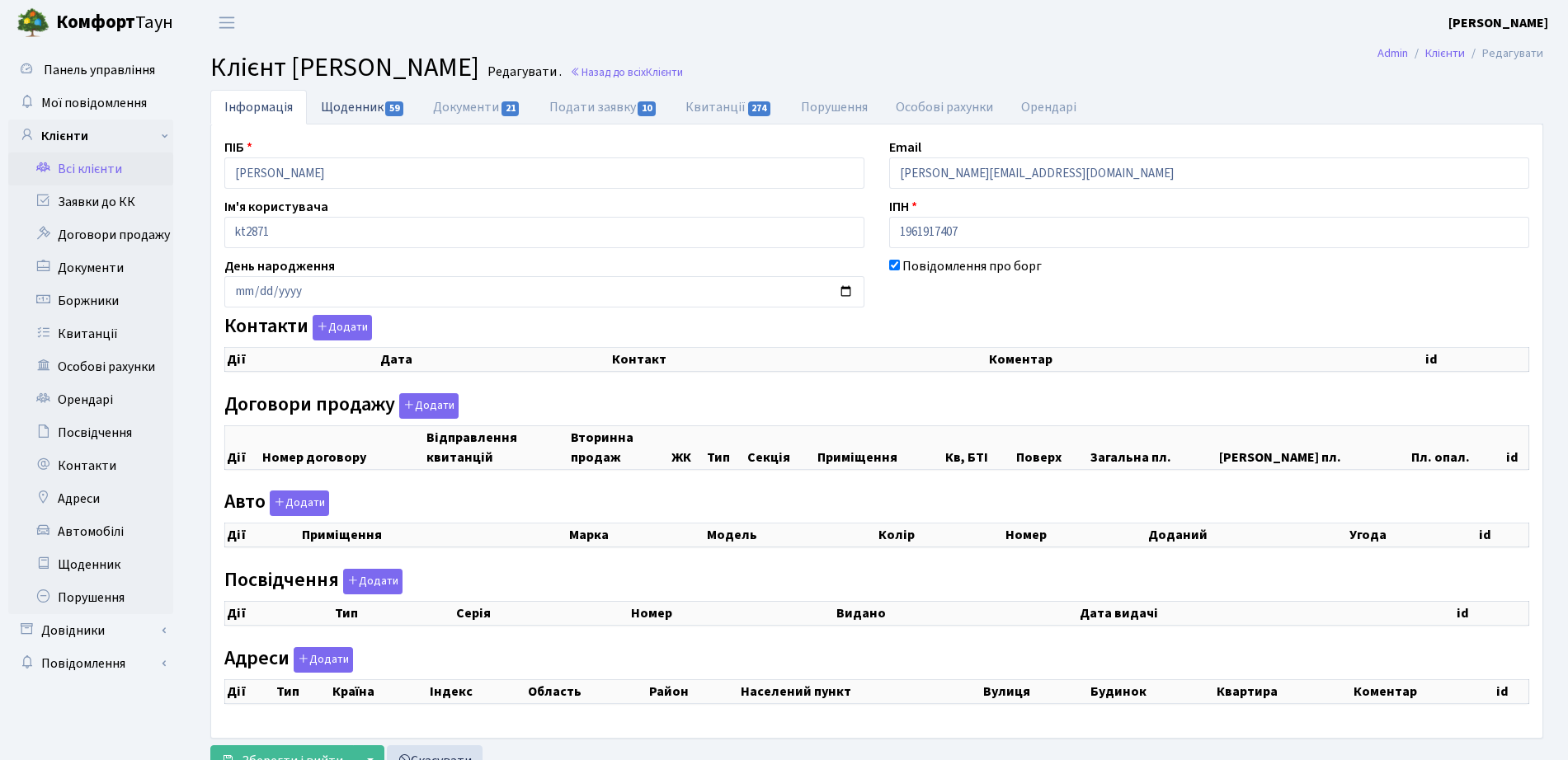
checkbox input "true"
select select "25"
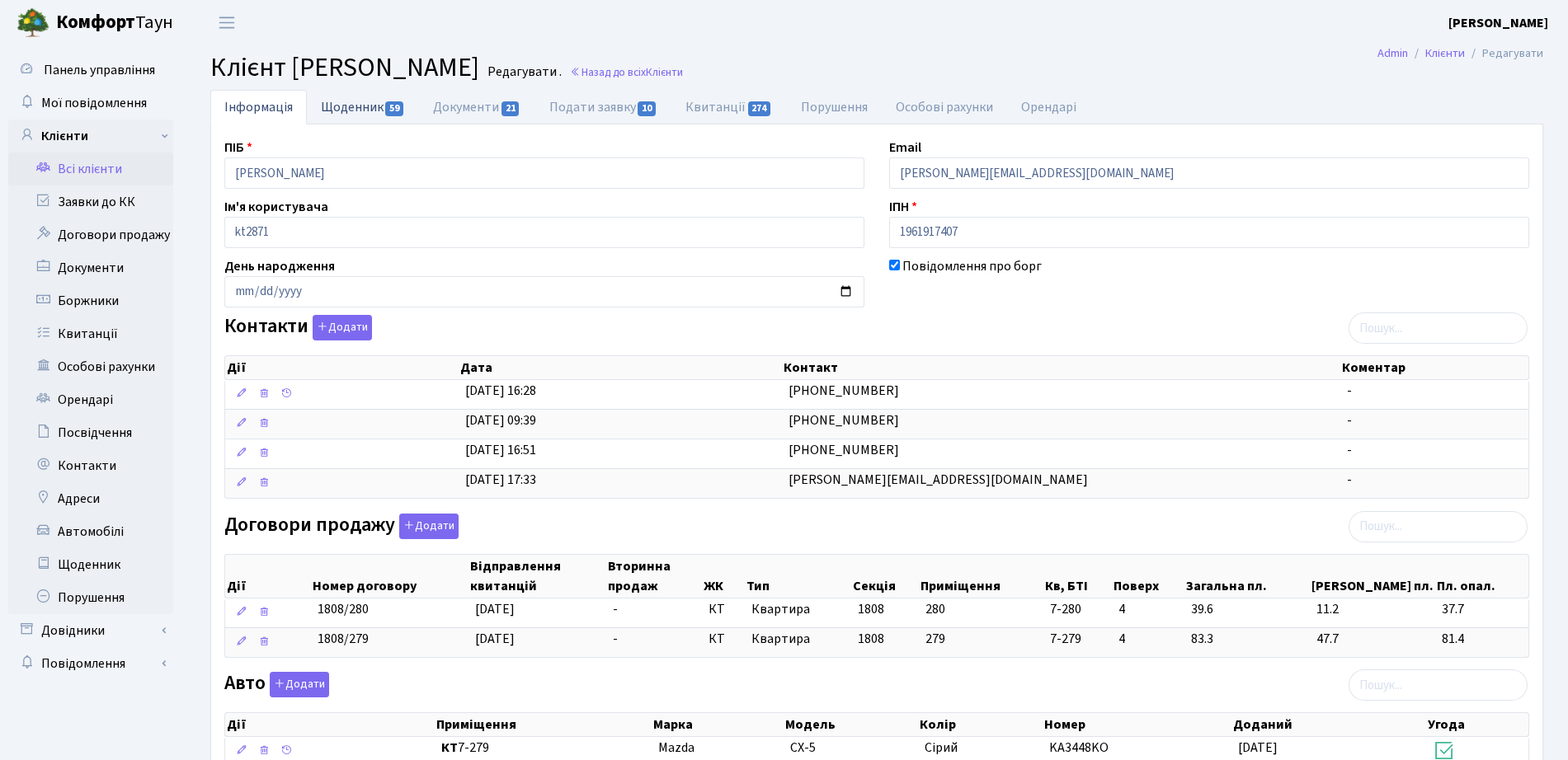
click at [381, 104] on link "Щоденник 59" at bounding box center [362, 106] width 112 height 33
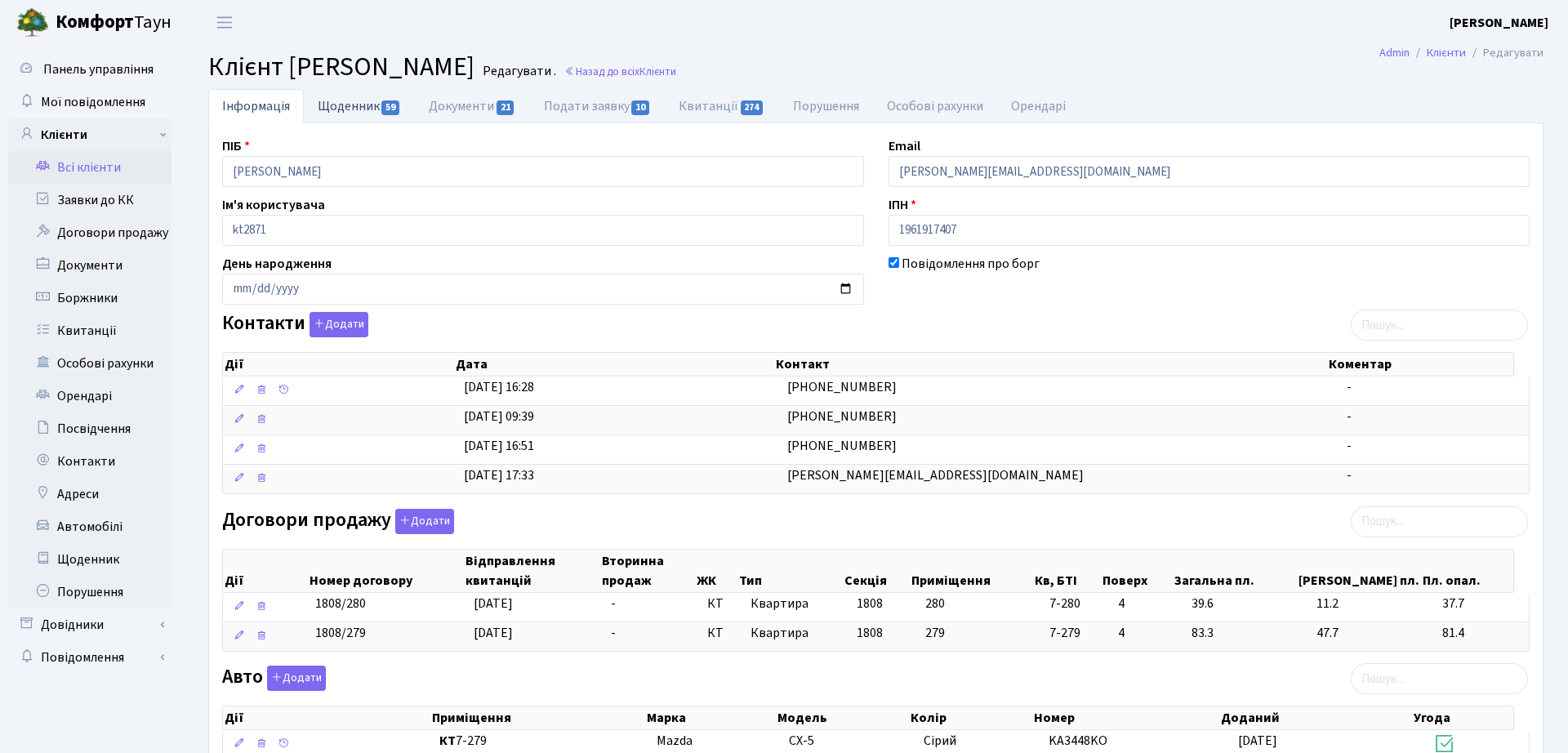
select select "25"
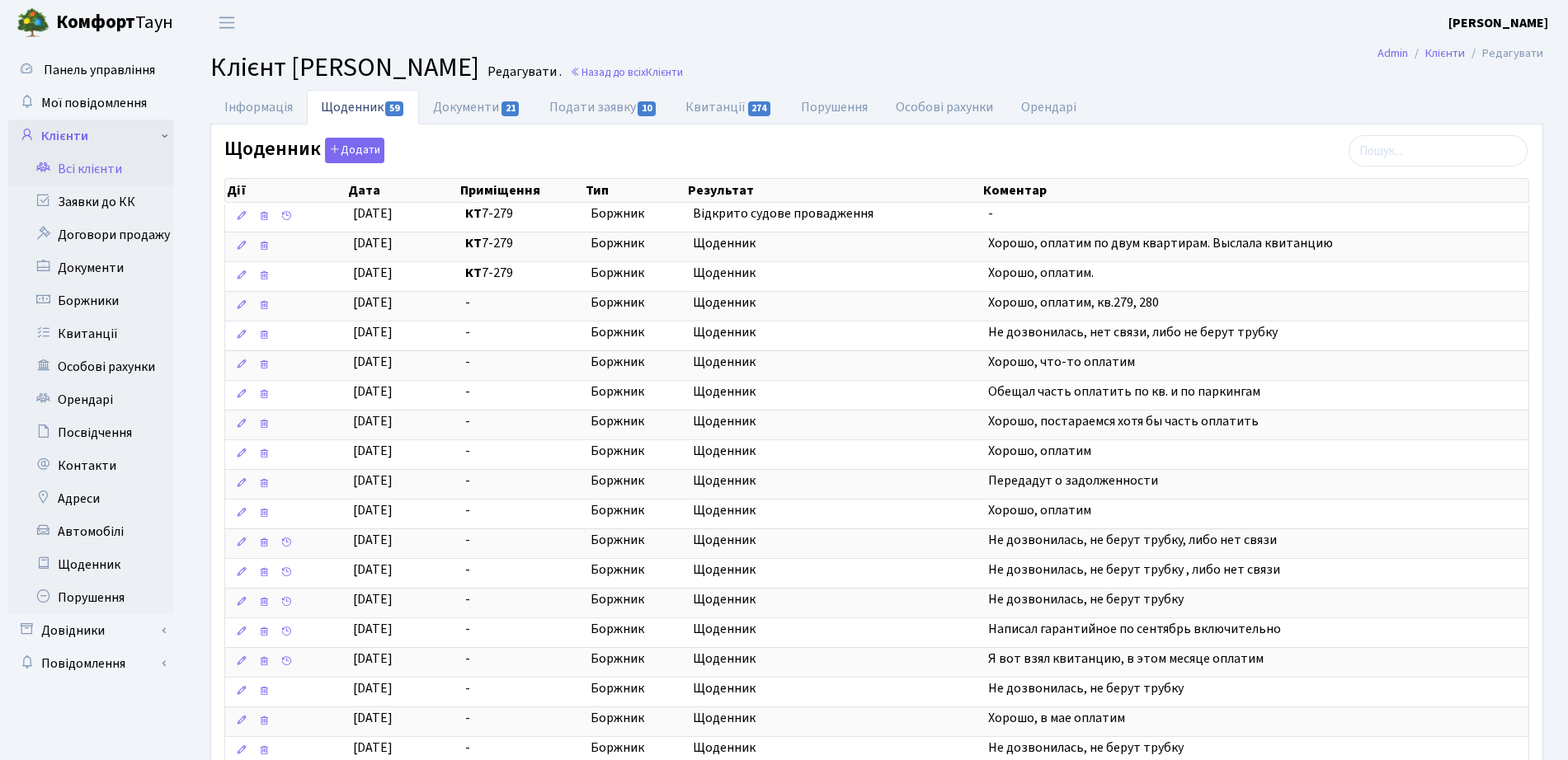
click at [105, 128] on link "Клієнти" at bounding box center [91, 136] width 165 height 33
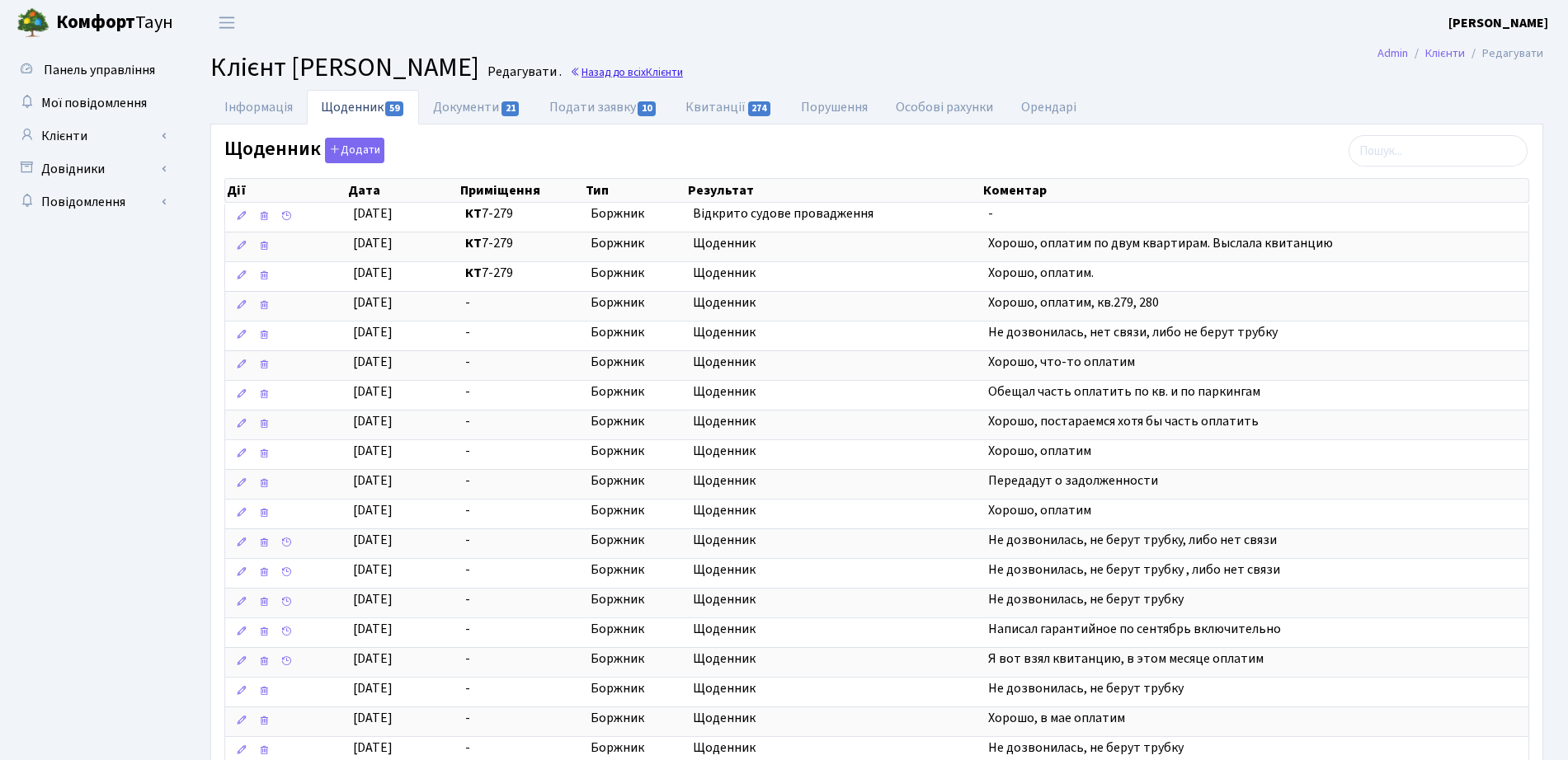
click at [683, 77] on span "Клієнти" at bounding box center [664, 72] width 37 height 15
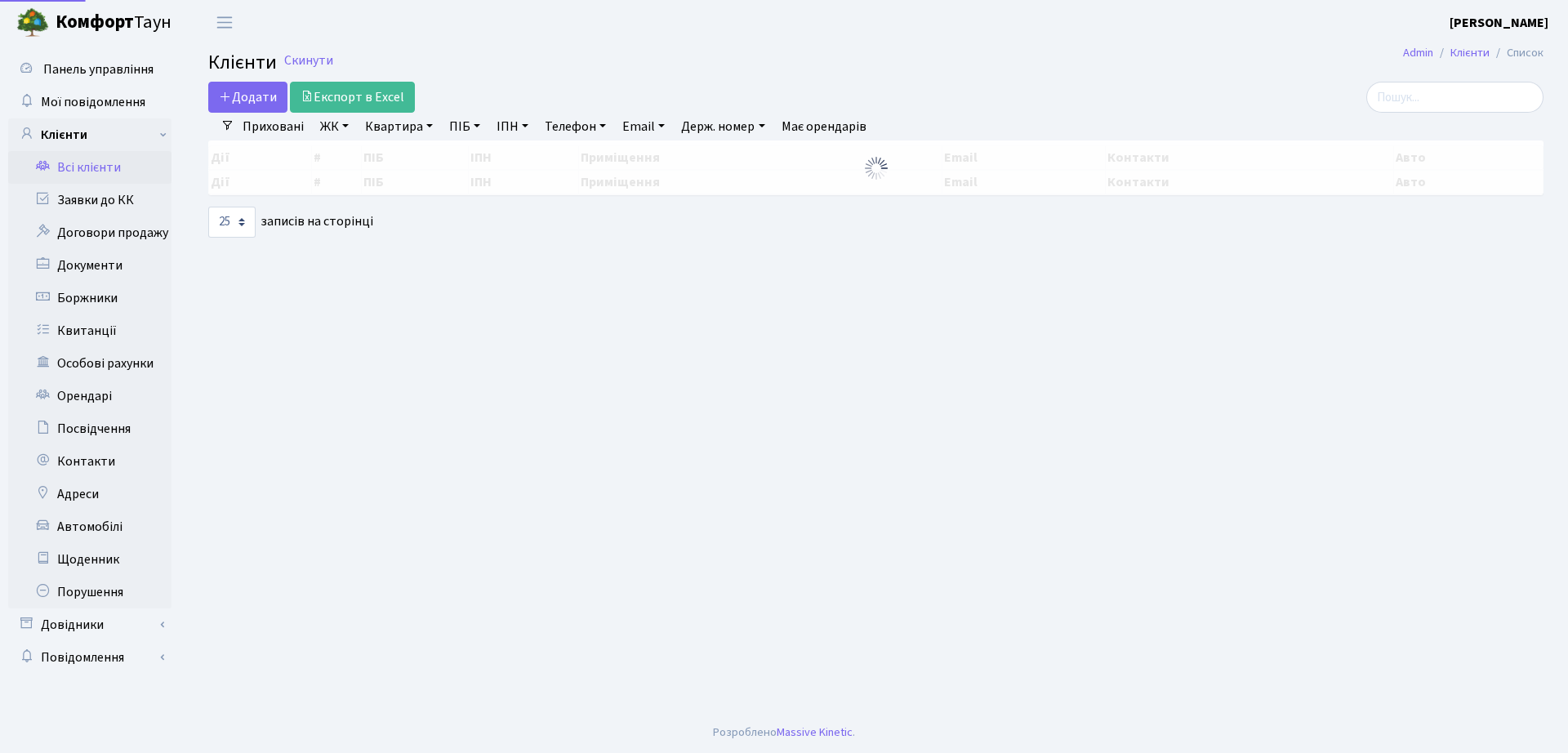
select select "25"
